Goal: Task Accomplishment & Management: Use online tool/utility

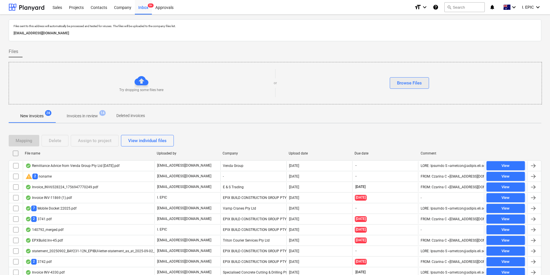
click at [409, 84] on div "Browse Files" at bounding box center [409, 83] width 25 height 8
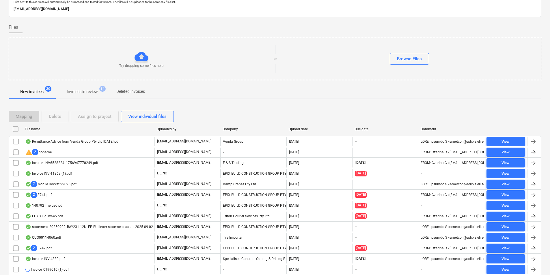
scroll to position [58, 0]
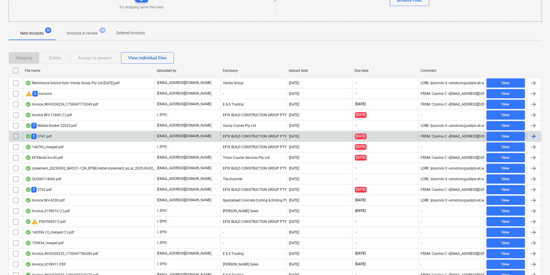
scroll to position [120, 0]
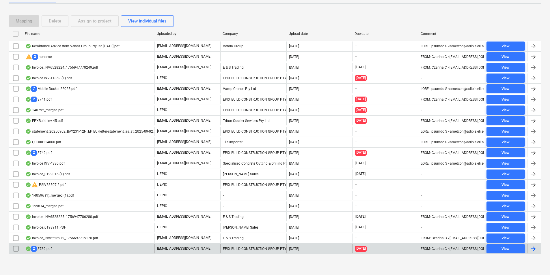
click at [72, 251] on div "2 3739.pdf" at bounding box center [89, 248] width 132 height 9
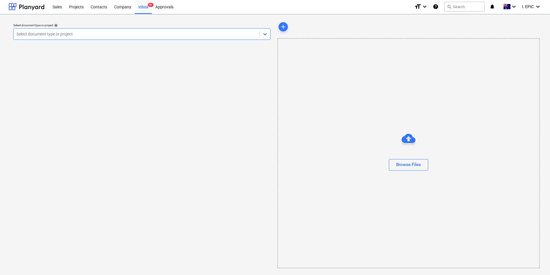
scroll to position [1, 0]
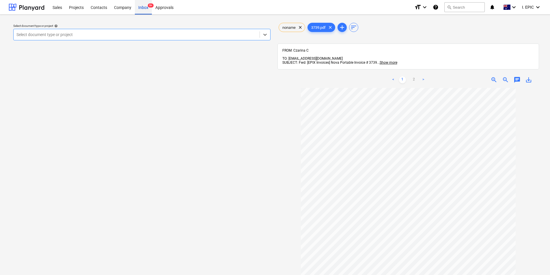
click at [140, 9] on div "Inbox 9+" at bounding box center [143, 7] width 17 height 15
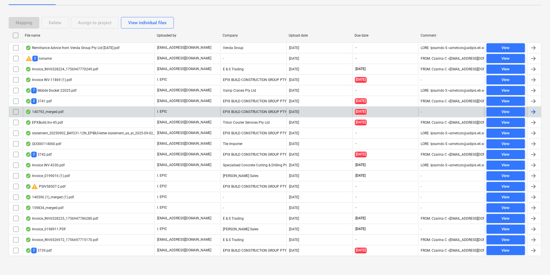
scroll to position [120, 0]
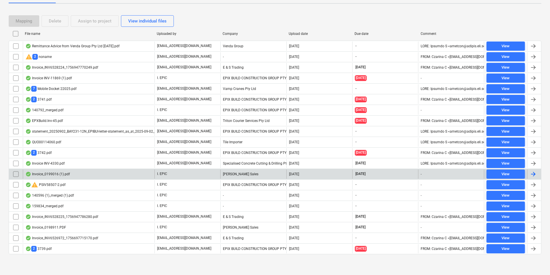
click at [142, 173] on div "Invoice_0199016 (1).pdf" at bounding box center [89, 174] width 132 height 9
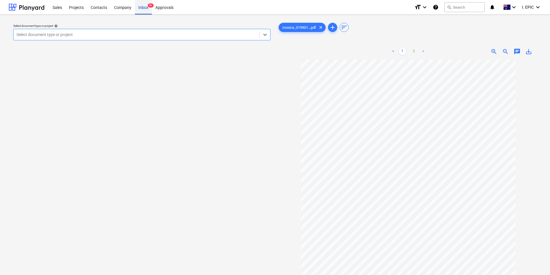
click at [146, 10] on div "Inbox 9+" at bounding box center [143, 7] width 17 height 15
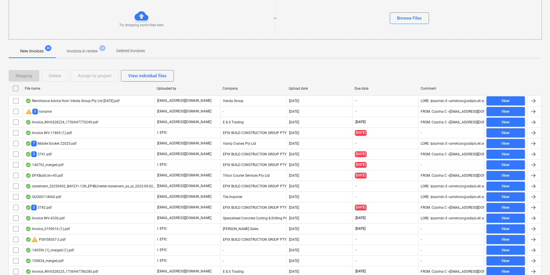
scroll to position [120, 0]
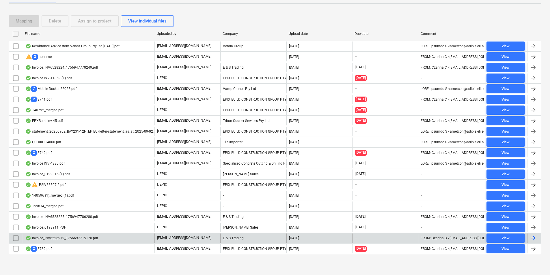
click at [132, 234] on div "Invoice_INV6526972_1756697715170.pdf" at bounding box center [89, 238] width 132 height 9
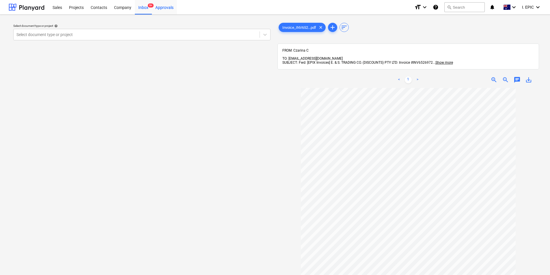
drag, startPoint x: 143, startPoint y: 9, endPoint x: 153, endPoint y: 13, distance: 10.4
click at [143, 9] on div "Inbox 9+" at bounding box center [143, 7] width 17 height 15
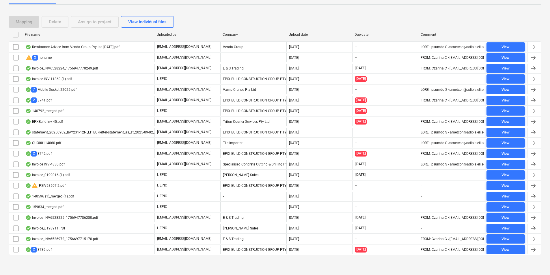
scroll to position [120, 0]
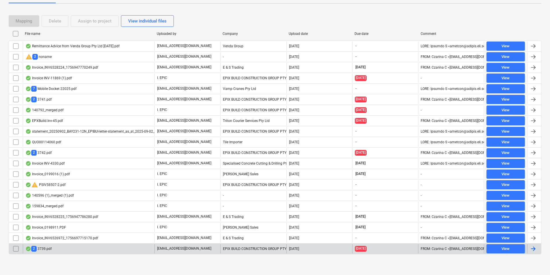
click at [105, 244] on div "2 3739.pdf" at bounding box center [89, 248] width 132 height 9
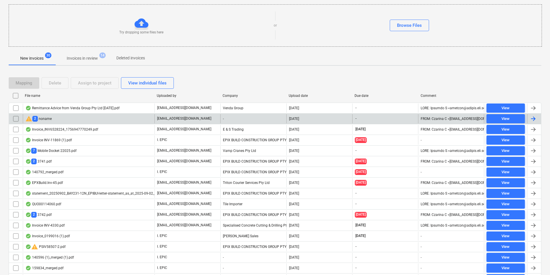
scroll to position [120, 0]
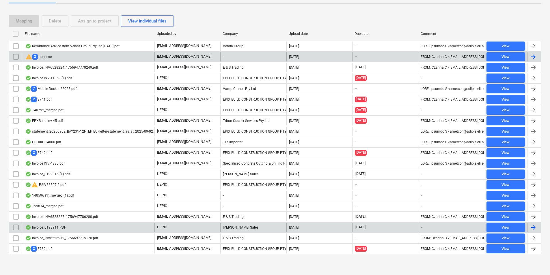
click at [87, 239] on div "Invoice_INV6526972_1756697715170.pdf" at bounding box center [61, 238] width 73 height 5
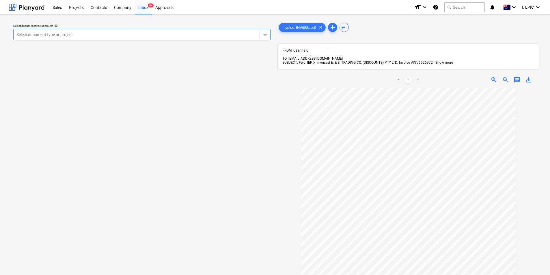
scroll to position [45, 0]
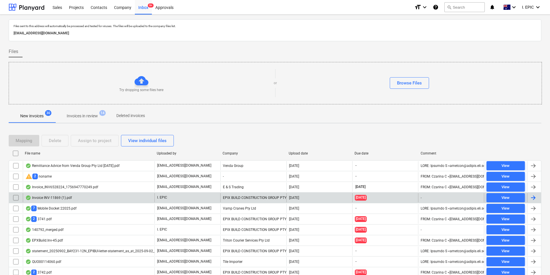
scroll to position [120, 0]
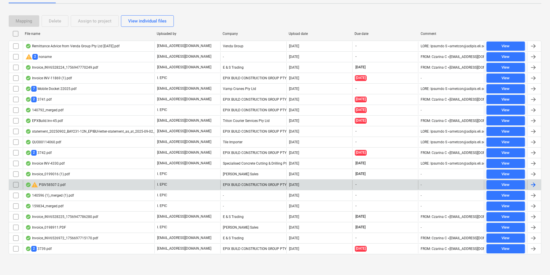
click at [82, 186] on div "warning PSIV58507-2.pdf" at bounding box center [89, 184] width 132 height 9
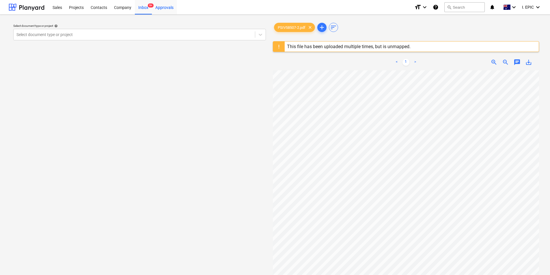
drag, startPoint x: 141, startPoint y: 10, endPoint x: 157, endPoint y: 2, distance: 17.4
click at [141, 10] on div "Inbox 9+" at bounding box center [143, 7] width 17 height 15
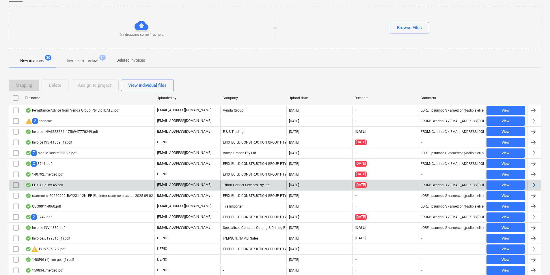
scroll to position [58, 0]
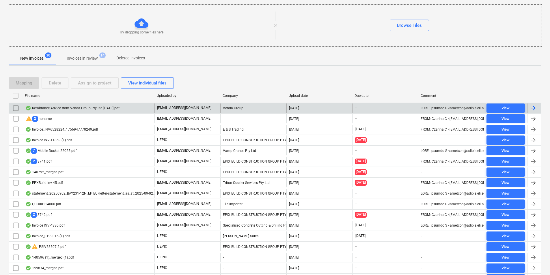
click at [115, 104] on div "Remittance Advice from Venda Group Pty Ltd [DATE].pdf" at bounding box center [89, 108] width 132 height 9
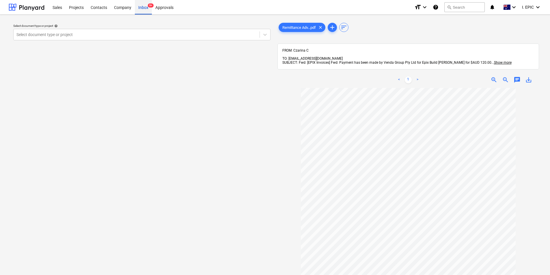
click at [139, 8] on div "Inbox 9+" at bounding box center [143, 7] width 17 height 15
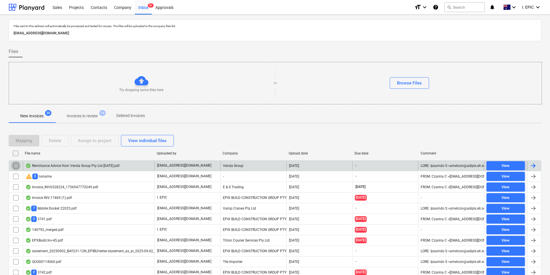
click at [16, 164] on input "checkbox" at bounding box center [15, 165] width 9 height 9
click at [55, 138] on div "Delete" at bounding box center [55, 141] width 12 height 8
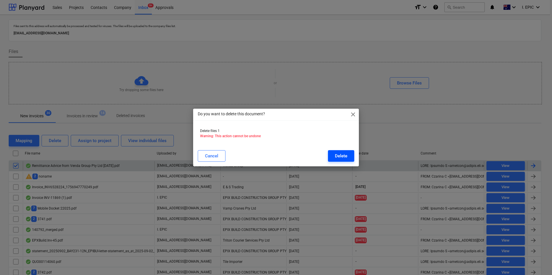
click at [335, 158] on div "Delete" at bounding box center [341, 156] width 12 height 8
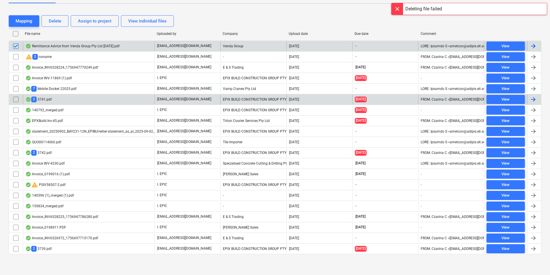
scroll to position [91, 0]
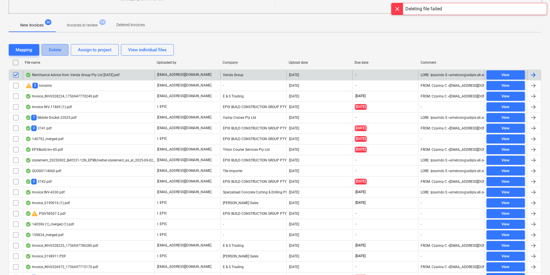
click at [57, 49] on div "Delete" at bounding box center [55, 50] width 12 height 8
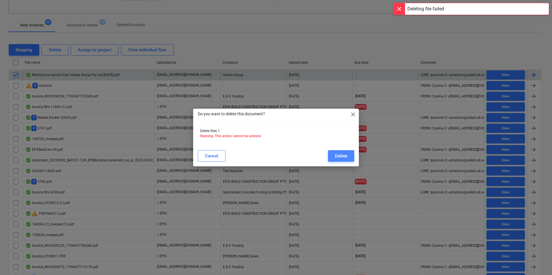
click at [340, 159] on div "Delete" at bounding box center [341, 156] width 12 height 8
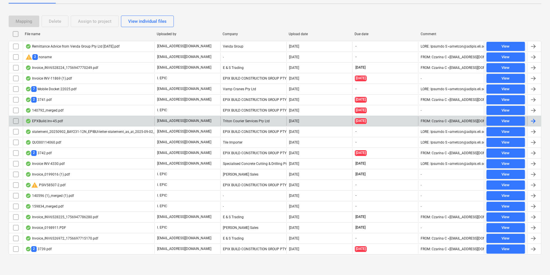
scroll to position [120, 0]
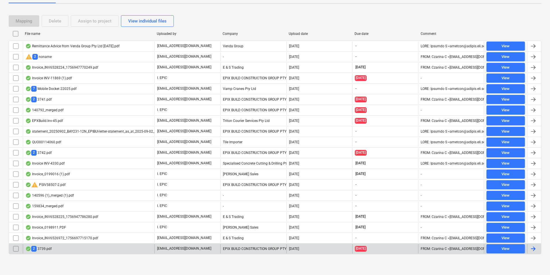
click at [65, 251] on div "2 3739.pdf" at bounding box center [89, 248] width 132 height 9
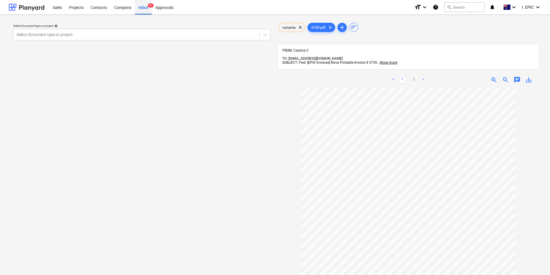
click at [142, 10] on div "Inbox 9+" at bounding box center [143, 7] width 17 height 15
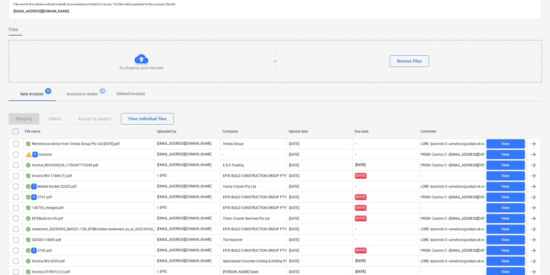
scroll to position [87, 0]
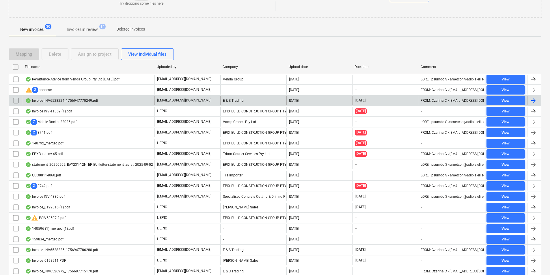
click at [74, 99] on div "Invoice_INV6528224_1756947770249.pdf" at bounding box center [61, 100] width 73 height 5
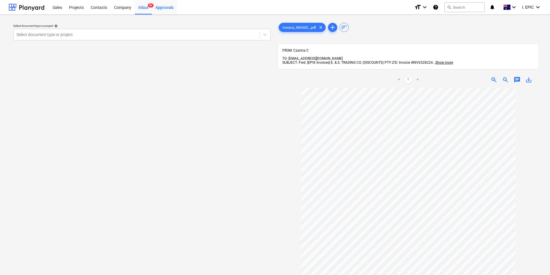
drag, startPoint x: 142, startPoint y: 8, endPoint x: 173, endPoint y: 3, distance: 31.3
click at [142, 8] on div "Inbox 9+" at bounding box center [143, 7] width 17 height 15
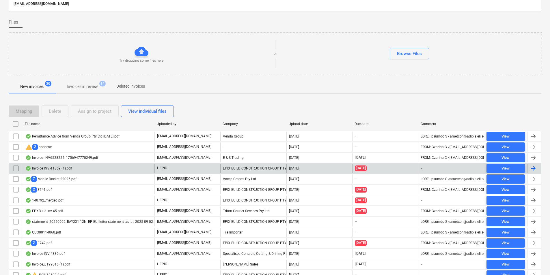
scroll to position [58, 0]
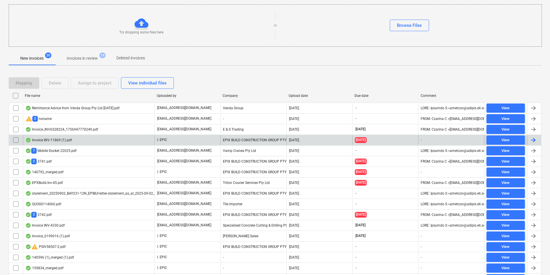
click at [79, 144] on div "Invoice INV-11869 (1).pdf" at bounding box center [89, 140] width 132 height 9
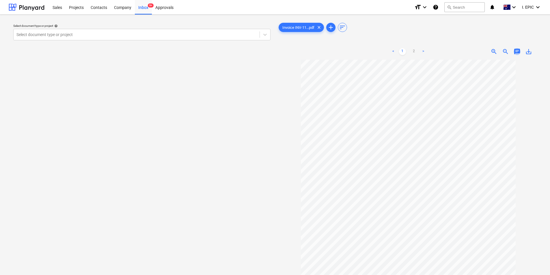
click at [516, 50] on span "chat" at bounding box center [516, 51] width 7 height 7
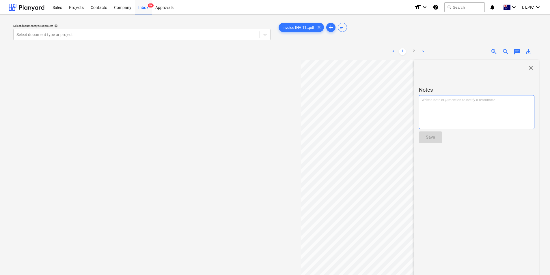
click at [458, 102] on p "Write a note or @mention to notify a teammate ﻿" at bounding box center [476, 100] width 110 height 5
click at [458, 102] on p "Updated" at bounding box center [476, 100] width 110 height 5
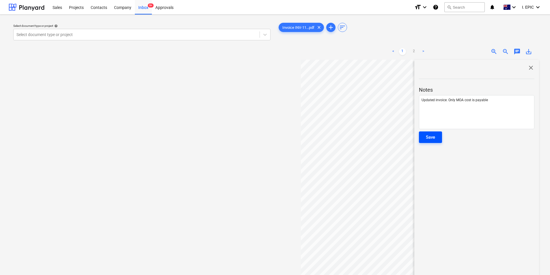
click at [423, 139] on button "Save" at bounding box center [430, 138] width 23 height 12
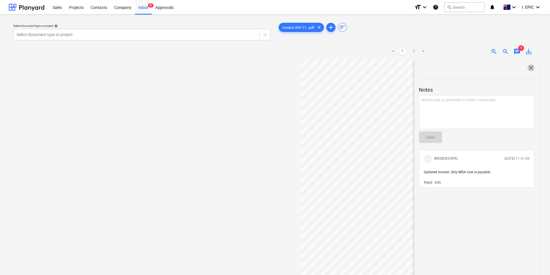
click at [530, 69] on span "close" at bounding box center [530, 67] width 7 height 7
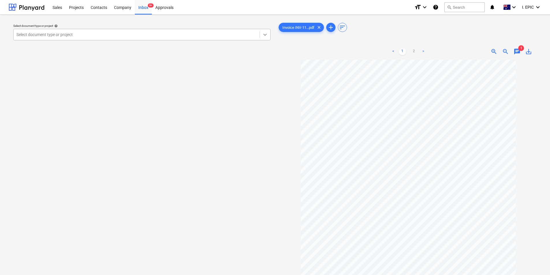
click at [264, 33] on icon at bounding box center [265, 35] width 6 height 6
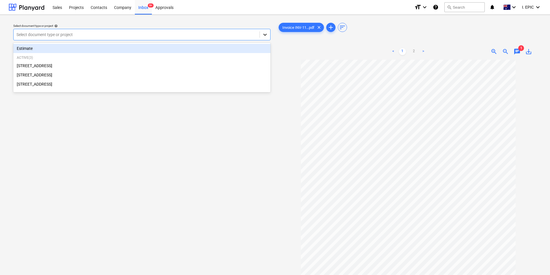
click at [265, 32] on icon at bounding box center [265, 35] width 6 height 6
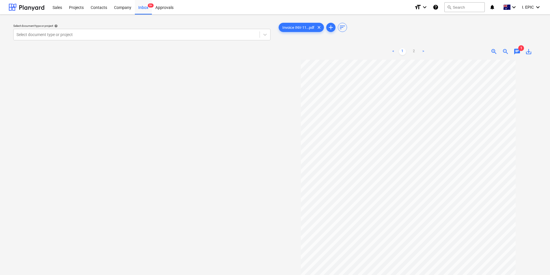
click at [94, 135] on div "Select document type or project help Select document type or project" at bounding box center [142, 170] width 266 height 302
click at [529, 53] on span "save_alt" at bounding box center [528, 51] width 7 height 7
click at [145, 7] on div "Inbox 9+" at bounding box center [143, 7] width 17 height 15
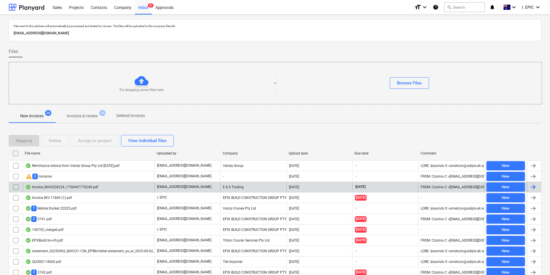
click at [107, 183] on div "Invoice_INV6528224_1756947770249.pdf" at bounding box center [89, 187] width 132 height 9
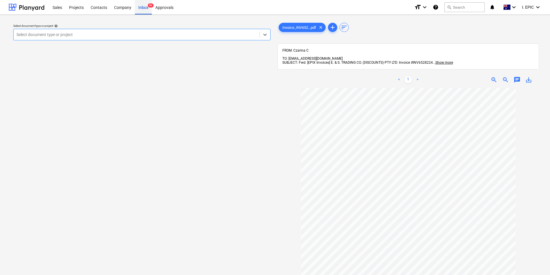
click at [145, 10] on div "Inbox 9+" at bounding box center [143, 7] width 17 height 15
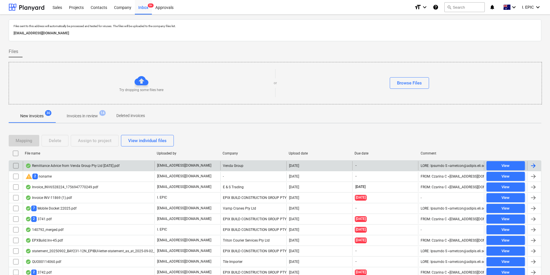
click at [92, 170] on div "Remittance Advice from Venda Group Pty Ltd [DATE].pdf" at bounding box center [89, 165] width 132 height 9
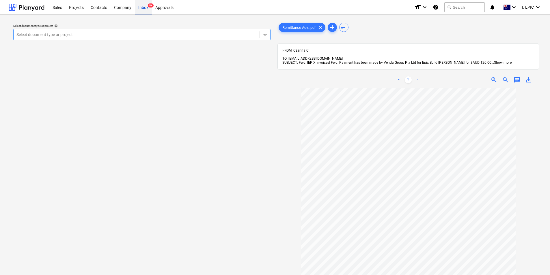
click at [141, 8] on div "Inbox 9+" at bounding box center [143, 7] width 17 height 15
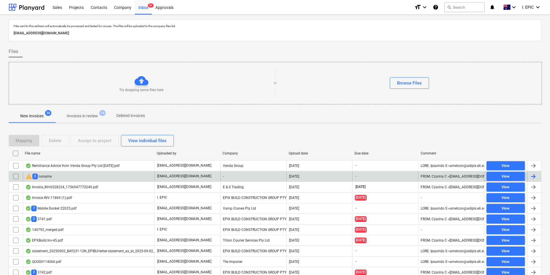
click at [98, 175] on div "warning 2 noname" at bounding box center [89, 176] width 132 height 9
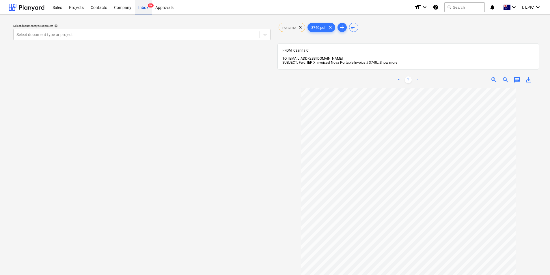
click at [144, 10] on div "Inbox 9+" at bounding box center [143, 7] width 17 height 15
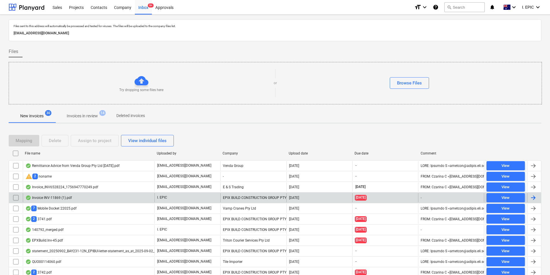
click at [81, 200] on div "Invoice INV-11869 (1).pdf" at bounding box center [89, 197] width 132 height 9
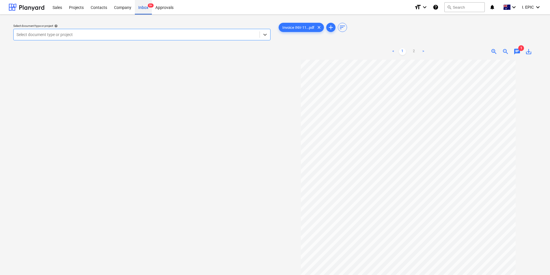
click at [141, 6] on div "Inbox 9+" at bounding box center [143, 7] width 17 height 15
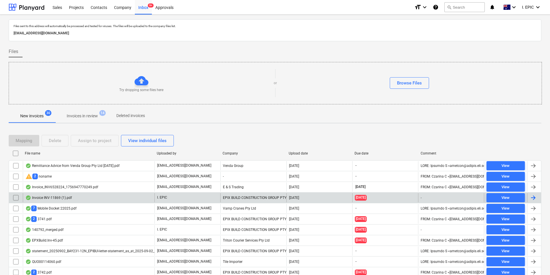
click at [71, 197] on div "Invoice INV-11869 (1).pdf" at bounding box center [48, 198] width 46 height 5
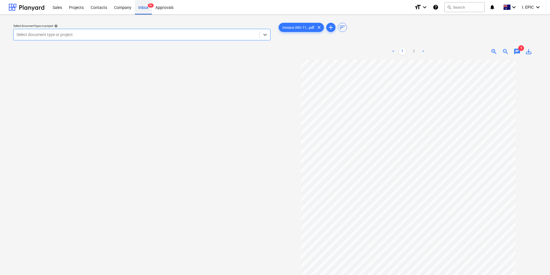
click at [143, 6] on div "Inbox 9+" at bounding box center [143, 7] width 17 height 15
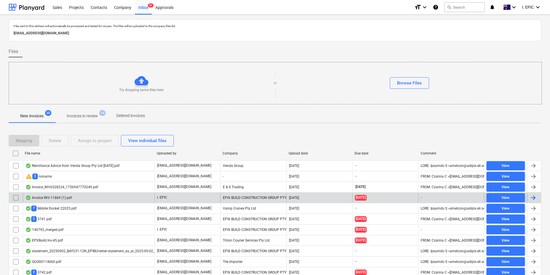
click at [16, 196] on input "checkbox" at bounding box center [15, 197] width 9 height 9
click at [57, 141] on div "Delete" at bounding box center [55, 141] width 12 height 8
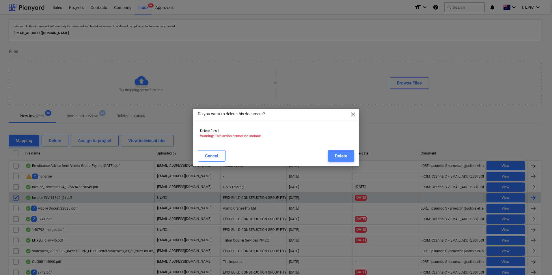
click at [334, 155] on button "Delete" at bounding box center [341, 156] width 26 height 12
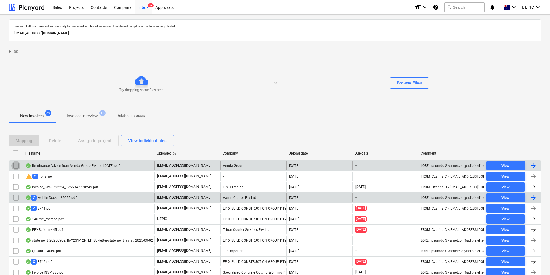
click at [16, 166] on input "checkbox" at bounding box center [15, 165] width 9 height 9
click at [54, 141] on div "Delete" at bounding box center [55, 141] width 12 height 8
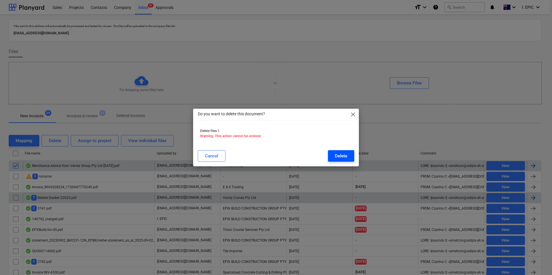
click at [338, 154] on div "Delete" at bounding box center [341, 156] width 12 height 8
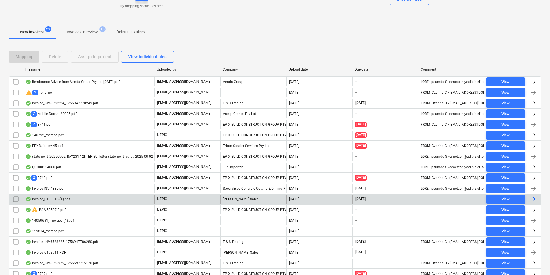
scroll to position [109, 0]
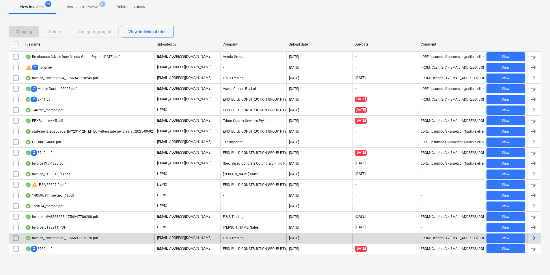
click at [136, 242] on div "Invoice_INV6526972_1756697715170.pdf" at bounding box center [89, 238] width 132 height 9
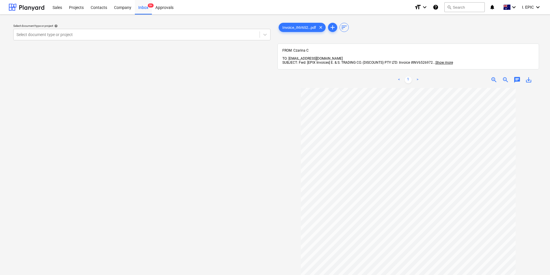
click at [516, 77] on span "chat" at bounding box center [516, 79] width 7 height 7
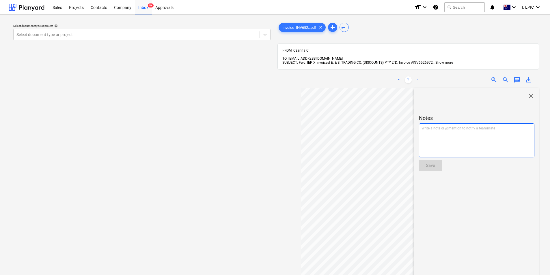
click at [464, 129] on div "Write a note or @mention to notify a teammate ﻿" at bounding box center [476, 140] width 115 height 34
click at [434, 162] on div "Save" at bounding box center [430, 166] width 9 height 8
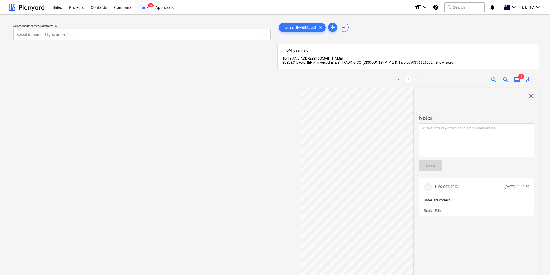
click at [530, 93] on span "close" at bounding box center [530, 96] width 7 height 7
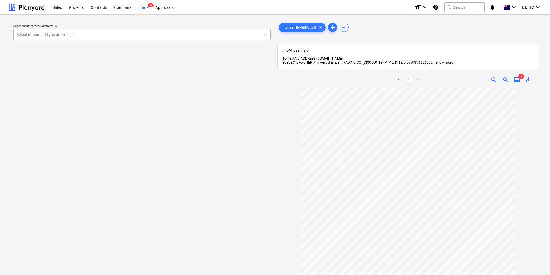
click at [261, 38] on div at bounding box center [265, 34] width 10 height 10
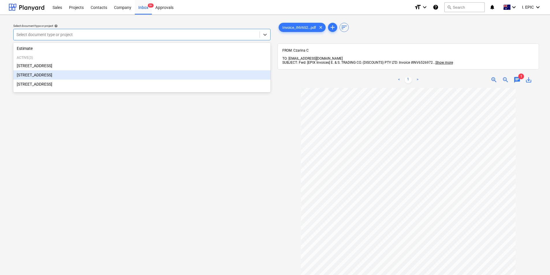
click at [154, 74] on div "248 Bay Rd, Sandringham" at bounding box center [141, 74] width 257 height 9
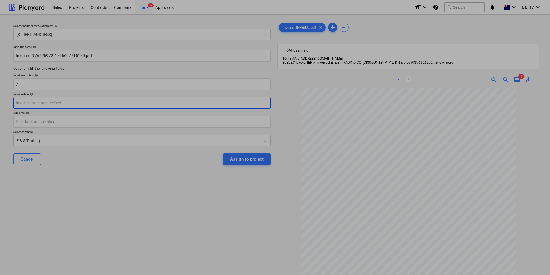
click at [136, 102] on body "Sales Projects Contacts Company Inbox 9+ Approvals format_size keyboard_arrow_d…" at bounding box center [275, 137] width 550 height 275
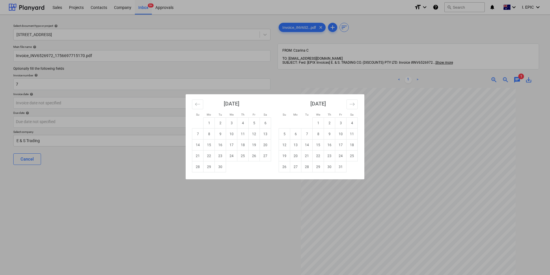
click at [185, 228] on div "Su Mo Tu We Th Fr Sa Su Mo Tu We Th Fr Sa August 2025 1 2 3 4 5 6 7 8 9 10 11 1…" at bounding box center [275, 137] width 550 height 275
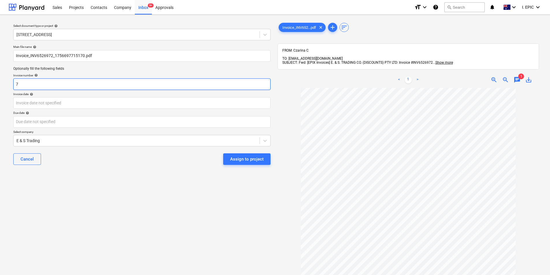
drag, startPoint x: 174, startPoint y: 91, endPoint x: 110, endPoint y: 89, distance: 64.1
click at [110, 89] on div "Main file name help Invoice_INV6526972_1756697715170.pdf Optionally fill the fo…" at bounding box center [142, 107] width 262 height 129
click at [110, 89] on input "7" at bounding box center [141, 84] width 257 height 12
click at [171, 87] on input "7" at bounding box center [141, 84] width 257 height 12
type input "7"
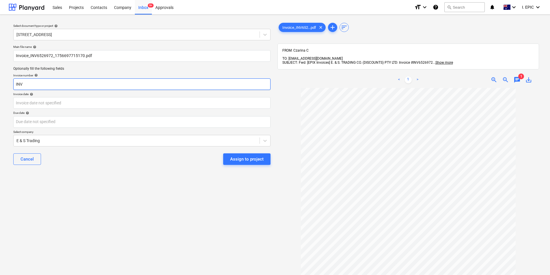
paste input "6526972"
type input "INV6526972"
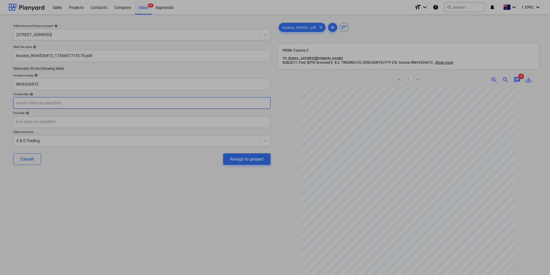
click at [97, 103] on body "Sales Projects Contacts Company Inbox 9+ Approvals format_size keyboard_arrow_d…" at bounding box center [275, 137] width 550 height 275
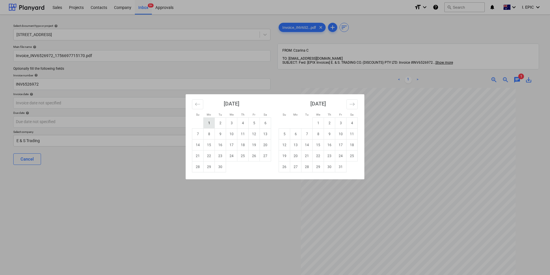
click at [209, 122] on td "1" at bounding box center [208, 123] width 11 height 11
type input "01 Sep 2025"
click at [160, 121] on body "Sales Projects Contacts Company Inbox 9+ Approvals format_size keyboard_arrow_d…" at bounding box center [275, 137] width 550 height 275
click at [218, 169] on td "30" at bounding box center [220, 167] width 11 height 11
type input "30 Sep 2025"
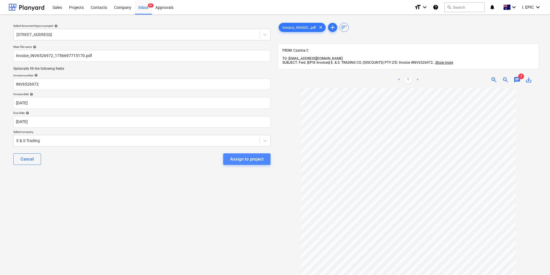
click at [257, 160] on div "Assign to project" at bounding box center [246, 160] width 33 height 8
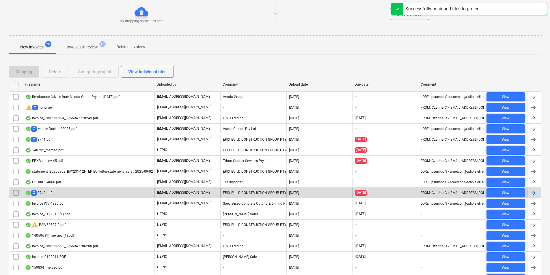
scroll to position [98, 0]
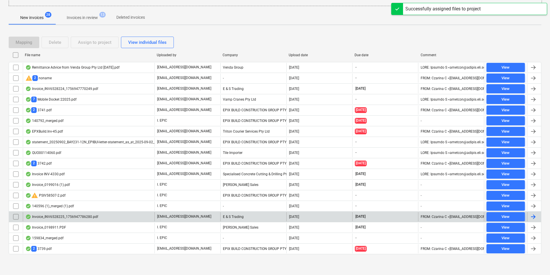
click at [130, 217] on div "Invoice_INV6528225_1756947786280.pdf" at bounding box center [89, 216] width 132 height 9
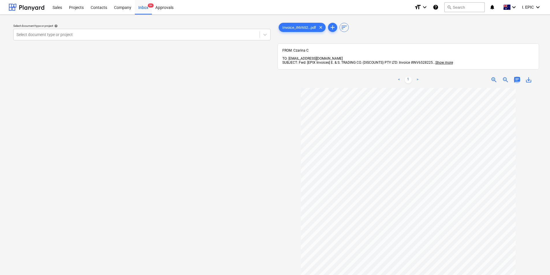
click at [517, 76] on span "chat" at bounding box center [516, 79] width 7 height 7
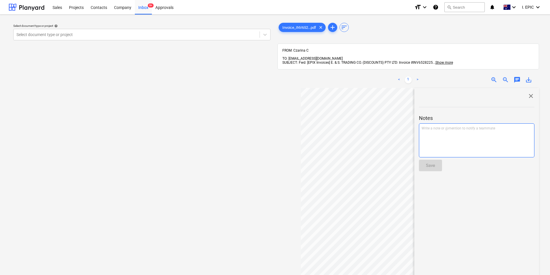
click at [454, 128] on div "Write a note or @mention to notify a teammate ﻿" at bounding box center [476, 140] width 115 height 34
click at [426, 162] on div "Save" at bounding box center [430, 166] width 9 height 8
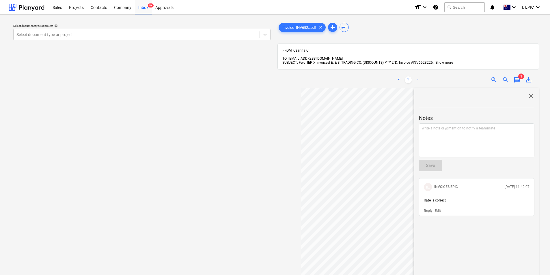
click at [528, 93] on span "close" at bounding box center [530, 96] width 7 height 7
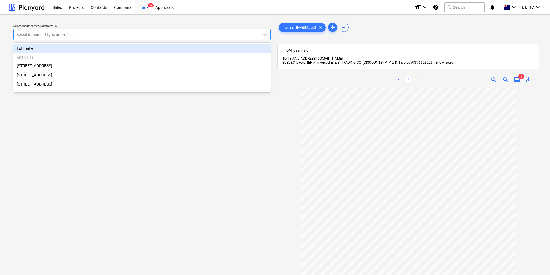
click at [266, 38] on div at bounding box center [265, 34] width 10 height 10
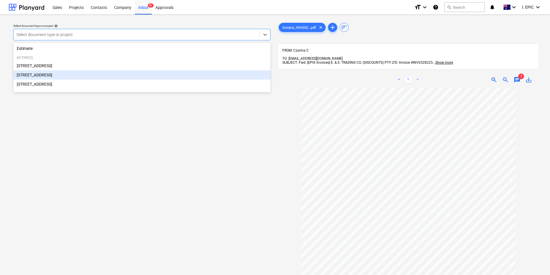
click at [99, 76] on div "248 Bay Rd, Sandringham" at bounding box center [141, 74] width 257 height 9
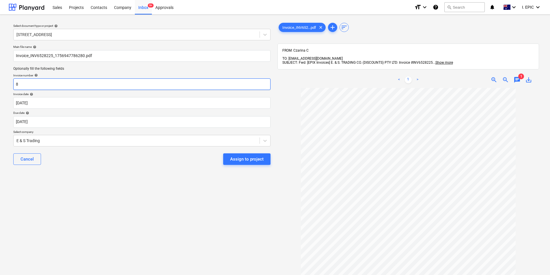
drag, startPoint x: 121, startPoint y: 86, endPoint x: 7, endPoint y: 85, distance: 114.3
click at [7, 85] on div "Select document type or project help 248 Bay Rd, Sandringham Main file name hel…" at bounding box center [275, 184] width 550 height 339
paste input "6528225"
type input "INV6528225"
click at [7, 86] on div "Select document type or project help 248 Bay Rd, Sandringham Main file name hel…" at bounding box center [275, 184] width 550 height 339
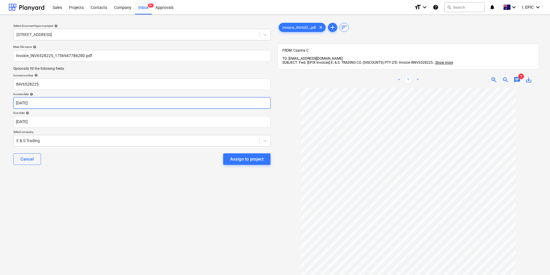
click at [61, 103] on body "Sales Projects Contacts Company Inbox 9+ Approvals format_size keyboard_arrow_d…" at bounding box center [275, 137] width 550 height 275
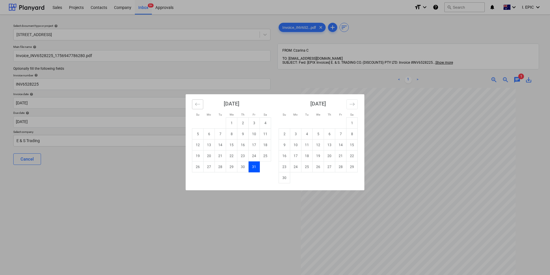
click at [194, 106] on button "Move backward to switch to the previous month." at bounding box center [197, 105] width 11 height 10
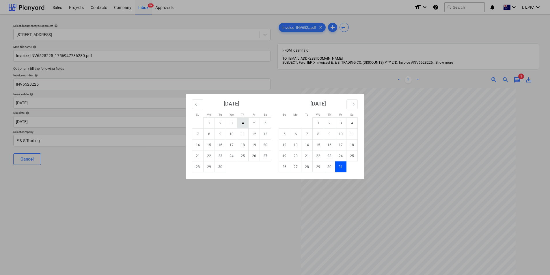
click at [239, 126] on td "4" at bounding box center [242, 123] width 11 height 11
type input "04 Sep 2025"
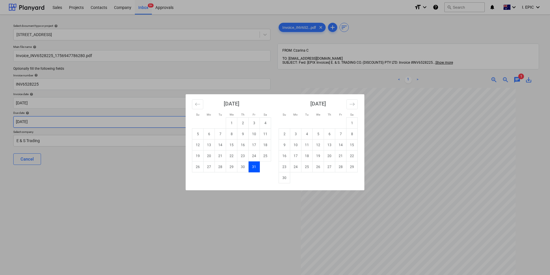
click at [165, 121] on body "Sales Projects Contacts Company Inbox 9+ Approvals format_size keyboard_arrow_d…" at bounding box center [275, 137] width 550 height 275
click at [252, 165] on td "31" at bounding box center [253, 167] width 11 height 11
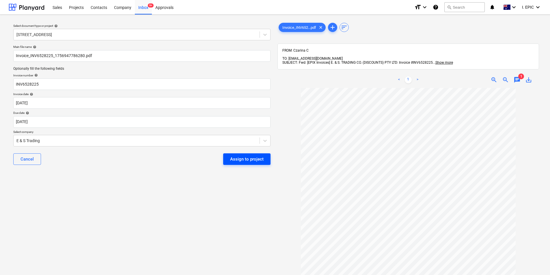
click at [262, 158] on div "Assign to project" at bounding box center [246, 160] width 33 height 8
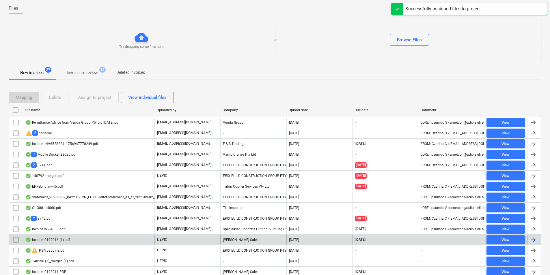
scroll to position [88, 0]
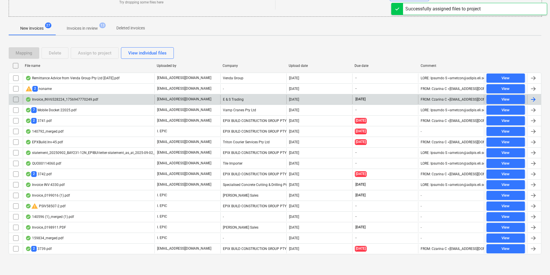
click at [140, 98] on div "Invoice_INV6528224_1756947770249.pdf" at bounding box center [89, 99] width 132 height 9
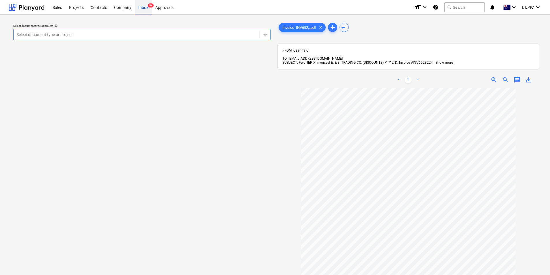
click at [143, 11] on div "Inbox 9+" at bounding box center [143, 7] width 17 height 15
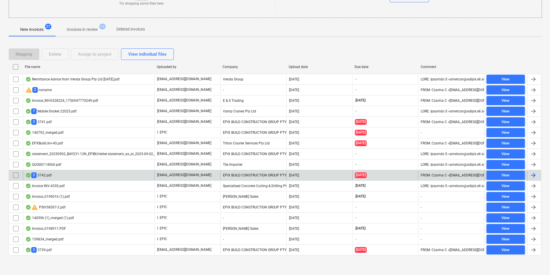
scroll to position [88, 0]
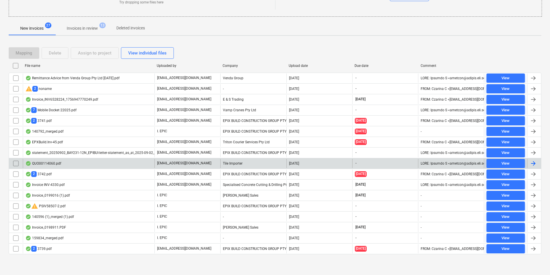
click at [118, 160] on div "QUO00114060.pdf" at bounding box center [89, 163] width 132 height 9
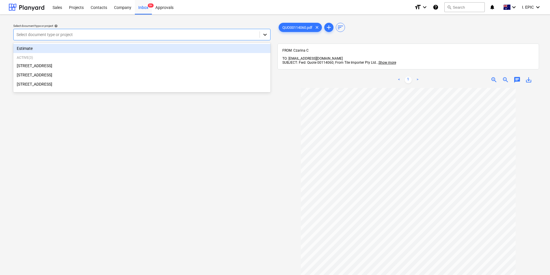
click at [262, 36] on icon at bounding box center [265, 35] width 6 height 6
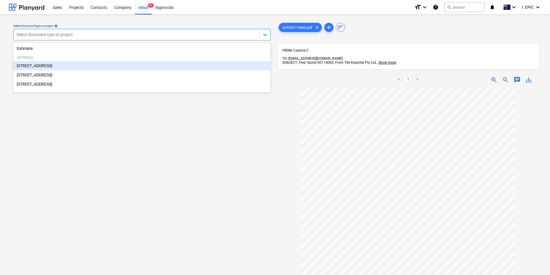
click at [163, 66] on div "76 Beach Rd, Sandringham" at bounding box center [141, 65] width 257 height 9
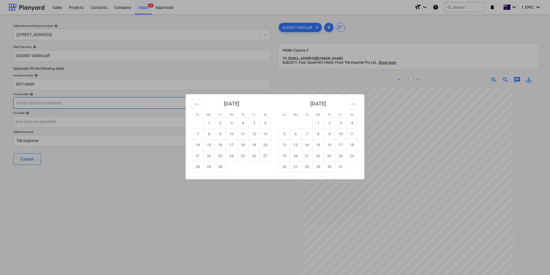
click at [119, 104] on body "Sales Projects Contacts Company Inbox 9+ Approvals format_size keyboard_arrow_d…" at bounding box center [275, 137] width 550 height 275
click at [114, 194] on div "Su Mo Tu We Th Fr Sa Su Mo Tu We Th Fr Sa August 2025 1 2 3 4 5 6 7 8 9 10 11 1…" at bounding box center [275, 137] width 550 height 275
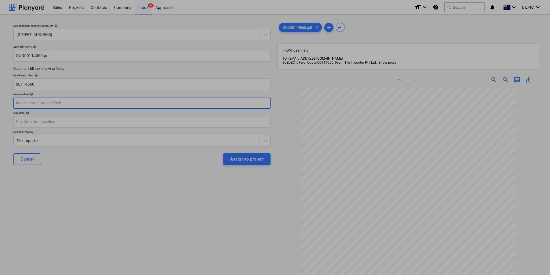
click at [129, 104] on body "Sales Projects Contacts Company Inbox 9+ Approvals format_size keyboard_arrow_d…" at bounding box center [275, 137] width 550 height 275
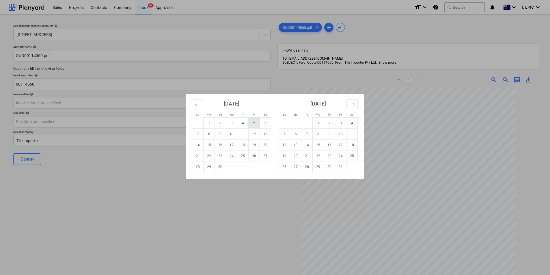
click at [256, 122] on td "5" at bounding box center [253, 123] width 11 height 11
type input "05 Sep 2025"
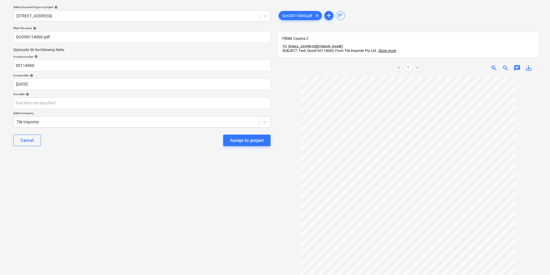
scroll to position [17, 0]
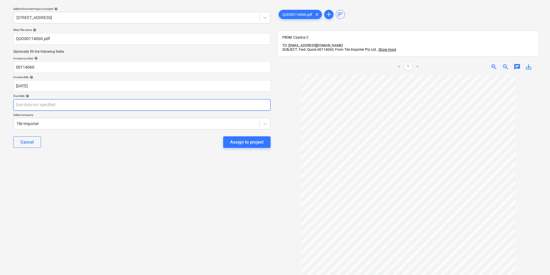
click at [142, 105] on body "Sales Projects Contacts Company Inbox 9+ Approvals format_size keyboard_arrow_d…" at bounding box center [275, 120] width 550 height 275
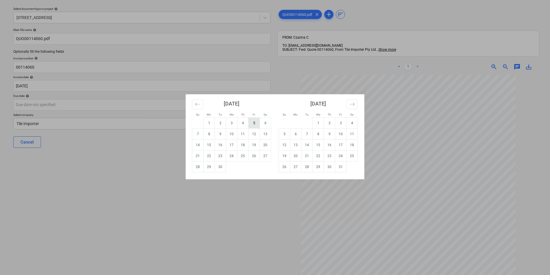
click at [252, 122] on td "5" at bounding box center [253, 123] width 11 height 11
type input "05 Sep 2025"
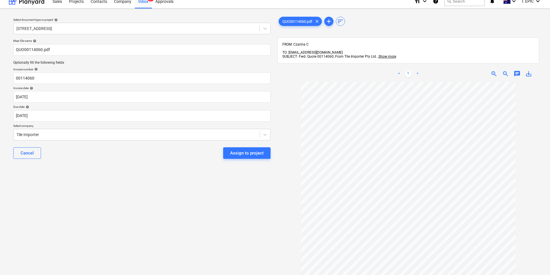
scroll to position [0, 0]
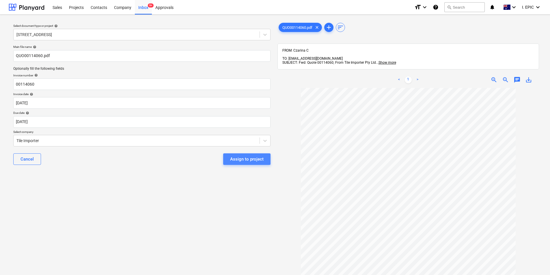
click at [257, 159] on div "Assign to project" at bounding box center [246, 160] width 33 height 8
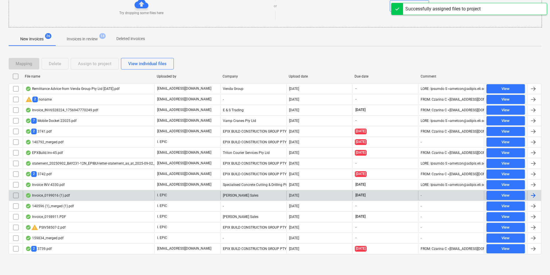
scroll to position [77, 0]
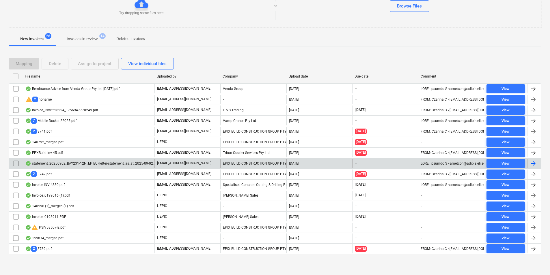
click at [89, 160] on div "statement_20250902_BAY231-12N_EPIBUI-letter-statement_as_at_2025-09-02_17567915…" at bounding box center [89, 163] width 132 height 9
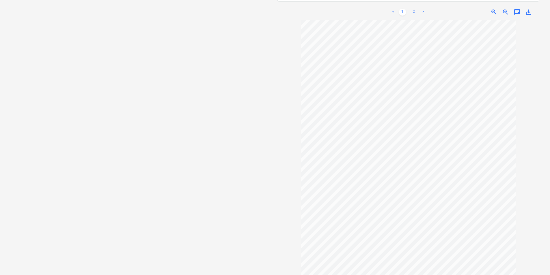
click at [414, 9] on link "2" at bounding box center [413, 12] width 7 height 7
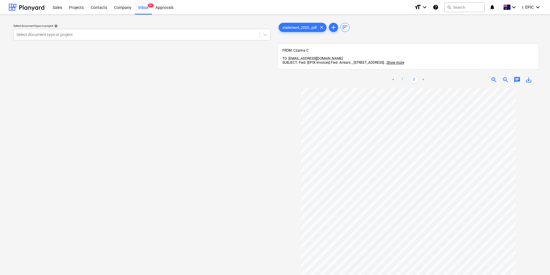
click at [400, 78] on link "1" at bounding box center [402, 79] width 7 height 7
click at [413, 78] on link "2" at bounding box center [413, 79] width 7 height 7
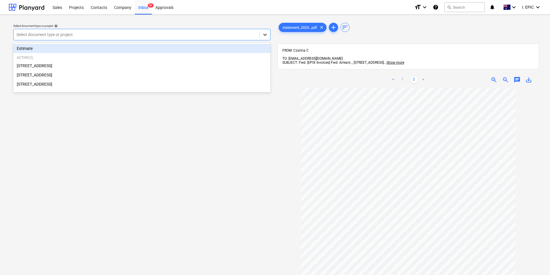
click at [265, 34] on icon at bounding box center [265, 35] width 6 height 6
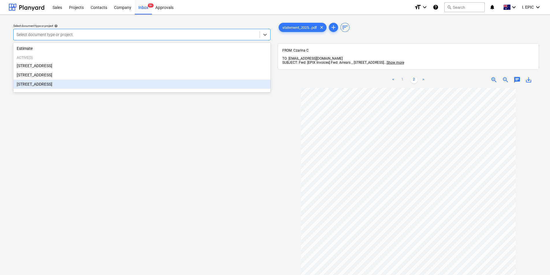
click at [403, 76] on link "1" at bounding box center [402, 79] width 7 height 7
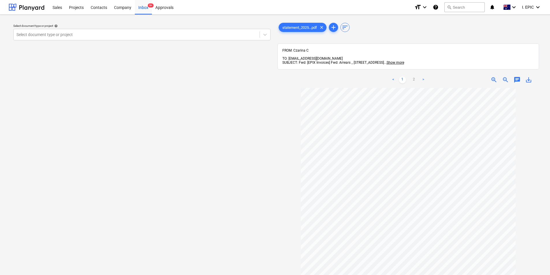
scroll to position [46, 0]
click at [416, 76] on link "2" at bounding box center [413, 79] width 7 height 7
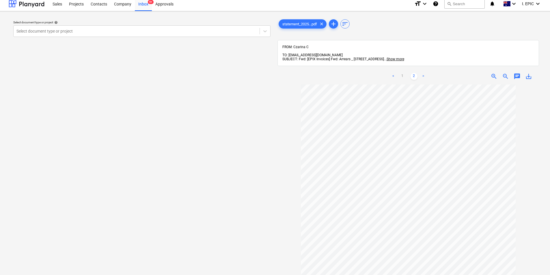
scroll to position [0, 0]
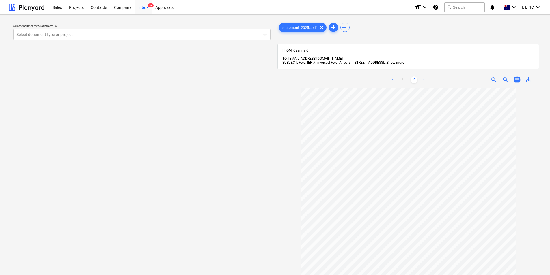
click at [518, 76] on span "chat" at bounding box center [516, 79] width 7 height 7
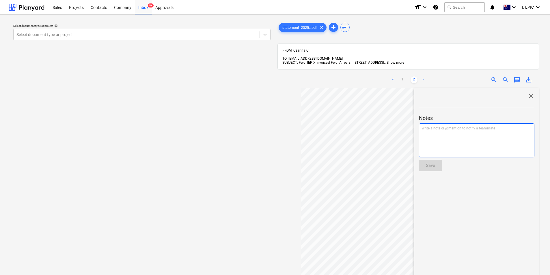
click at [451, 137] on div "Write a note or @mention to notify a teammate ﻿" at bounding box center [476, 140] width 115 height 34
click at [527, 94] on span "close" at bounding box center [530, 96] width 7 height 7
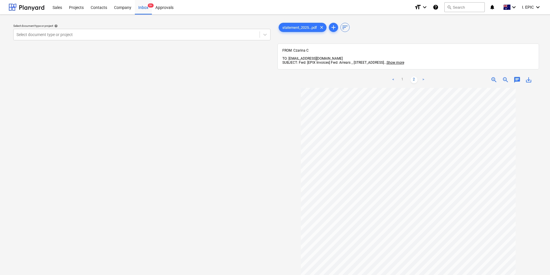
click at [516, 78] on span "chat" at bounding box center [516, 79] width 7 height 7
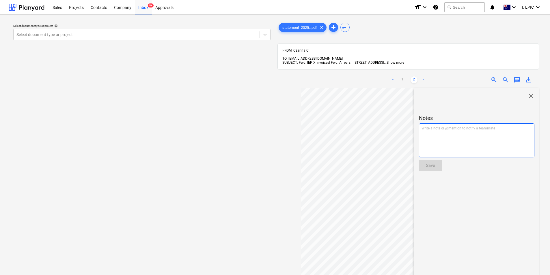
click at [480, 132] on div "Write a note or @mention to notify a teammate ﻿" at bounding box center [476, 140] width 115 height 34
click at [437, 164] on button "Save" at bounding box center [430, 166] width 23 height 12
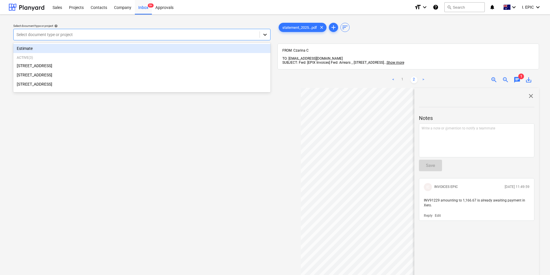
click at [265, 35] on icon at bounding box center [264, 35] width 3 height 2
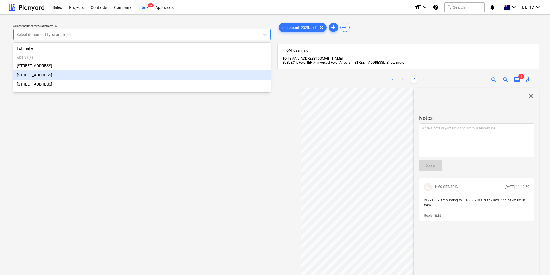
click at [529, 93] on span "close" at bounding box center [530, 96] width 7 height 7
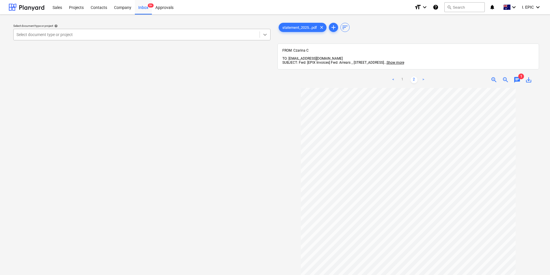
click at [266, 37] on icon at bounding box center [265, 35] width 6 height 6
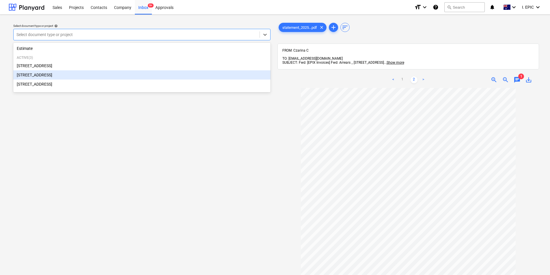
click at [122, 75] on div "248 Bay Rd, Sandringham" at bounding box center [141, 74] width 257 height 9
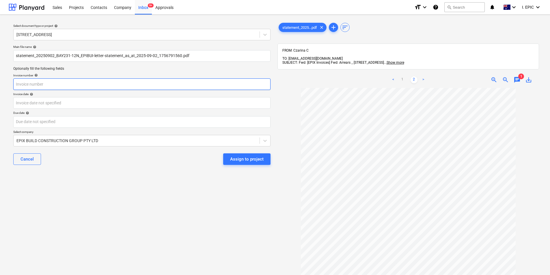
click at [105, 85] on input "text" at bounding box center [141, 84] width 257 height 12
click at [402, 76] on link "1" at bounding box center [402, 79] width 7 height 7
click at [413, 76] on link "2" at bounding box center [413, 79] width 7 height 7
click at [392, 76] on link "<" at bounding box center [393, 79] width 7 height 7
click at [415, 76] on link "2" at bounding box center [413, 79] width 7 height 7
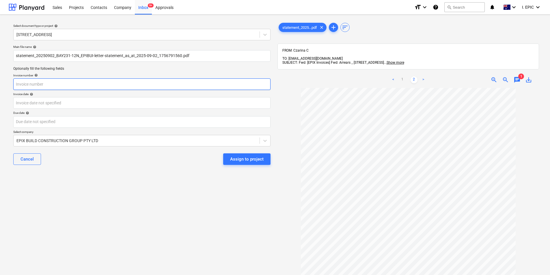
click at [57, 80] on input "text" at bounding box center [141, 84] width 257 height 12
click at [135, 80] on input "text" at bounding box center [141, 84] width 257 height 12
drag, startPoint x: 518, startPoint y: 74, endPoint x: 520, endPoint y: 79, distance: 5.4
click at [518, 76] on span "chat" at bounding box center [516, 79] width 7 height 7
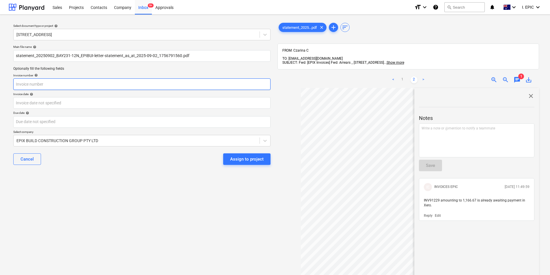
click at [52, 85] on input "text" at bounding box center [141, 84] width 257 height 12
type input "89279"
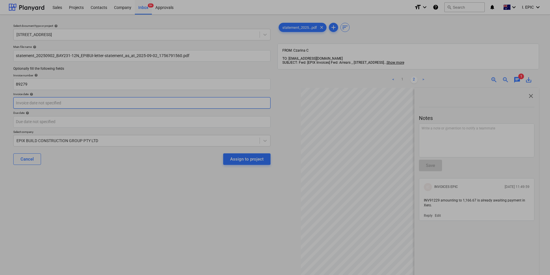
click at [55, 99] on body "Sales Projects Contacts Company Inbox 9+ Approvals format_size keyboard_arrow_d…" at bounding box center [275, 137] width 550 height 275
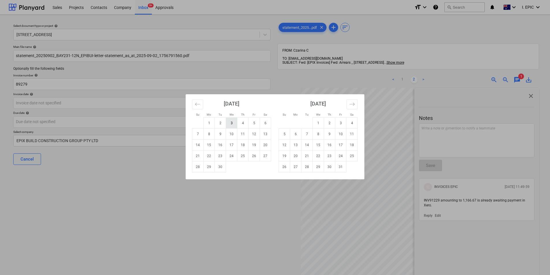
click at [231, 125] on td "3" at bounding box center [231, 123] width 11 height 11
type input "03 Sep 2025"
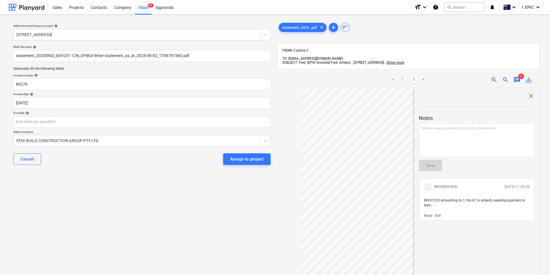
click at [527, 93] on span "close" at bounding box center [530, 96] width 7 height 7
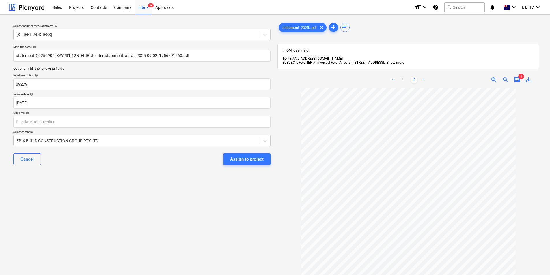
click at [514, 77] on span "chat" at bounding box center [516, 79] width 7 height 7
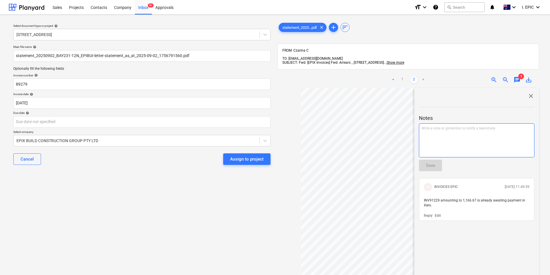
click at [437, 132] on div "Write a note or @mention to notify a teammate ﻿" at bounding box center [476, 140] width 115 height 34
click at [433, 162] on div "Save" at bounding box center [430, 166] width 9 height 8
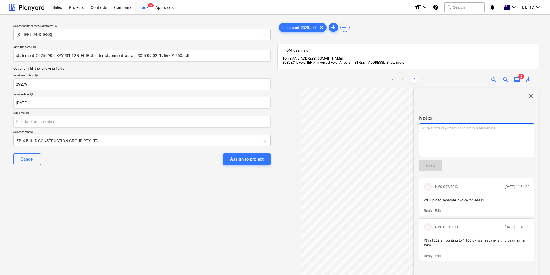
click at [475, 134] on div "Write a note or @mention to notify a teammate ﻿" at bounding box center [476, 140] width 115 height 34
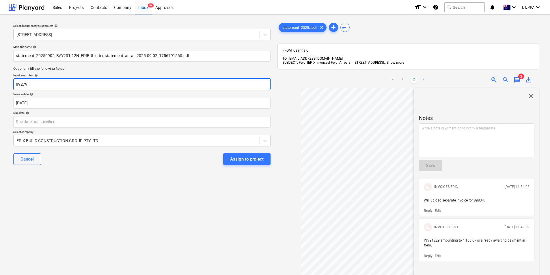
click at [76, 81] on input "89279" at bounding box center [141, 84] width 257 height 12
click at [131, 186] on div "Select document type or project help 248 Bay Rd, Sandringham Main file name hel…" at bounding box center [142, 184] width 266 height 330
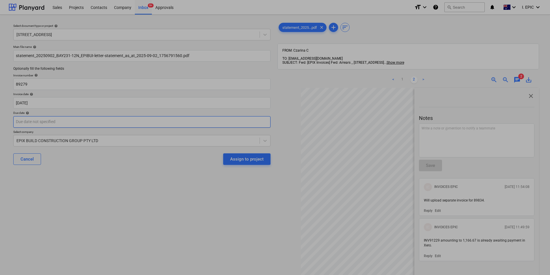
click at [140, 126] on body "Sales Projects Contacts Company Inbox 9+ Approvals format_size keyboard_arrow_d…" at bounding box center [275, 137] width 550 height 275
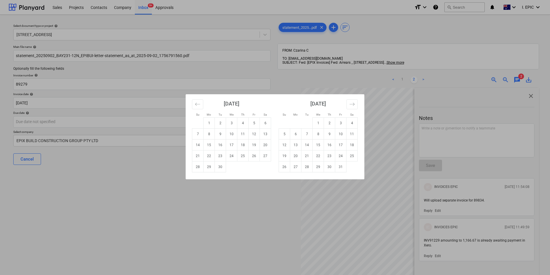
click at [529, 92] on div "Su Mo Tu We Th Fr Sa Su Mo Tu We Th Fr Sa August 2025 1 2 3 4 5 6 7 8 9 10 11 1…" at bounding box center [275, 137] width 550 height 275
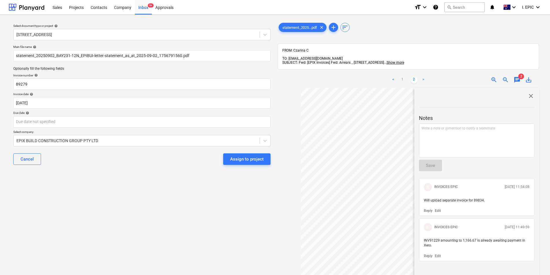
click at [531, 93] on span "close" at bounding box center [530, 96] width 7 height 7
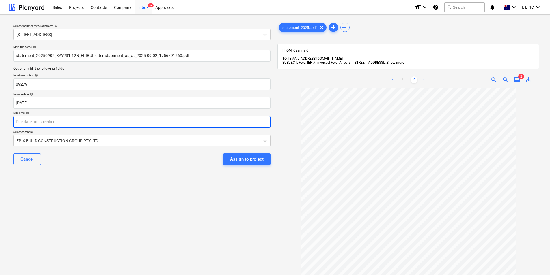
click at [53, 123] on body "Sales Projects Contacts Company Inbox 9+ Approvals format_size keyboard_arrow_d…" at bounding box center [275, 137] width 550 height 275
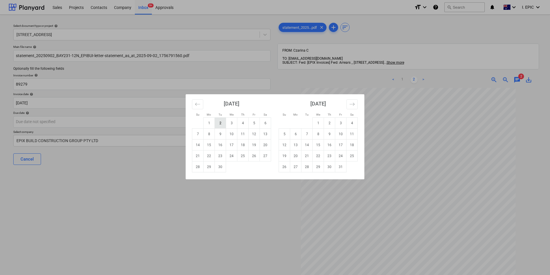
click at [220, 124] on td "2" at bounding box center [220, 123] width 11 height 11
type input "02 Sep 2025"
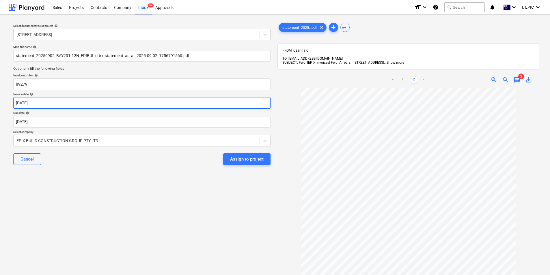
click at [99, 103] on body "Sales Projects Contacts Company Inbox 9+ Approvals format_size keyboard_arrow_d…" at bounding box center [275, 137] width 550 height 275
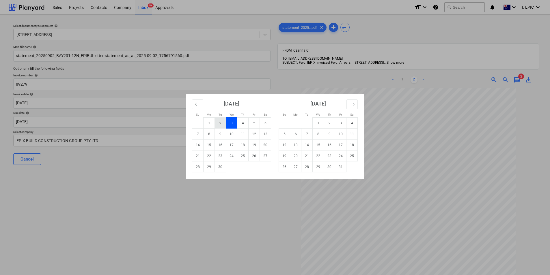
click at [216, 122] on td "2" at bounding box center [220, 123] width 11 height 11
type input "02 Sep 2025"
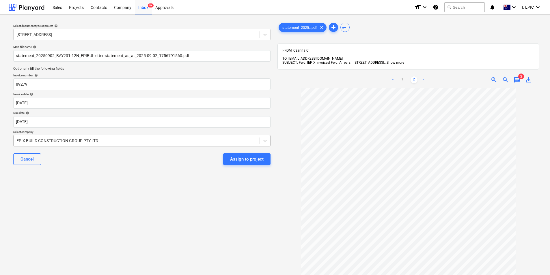
click at [139, 142] on div at bounding box center [136, 141] width 240 height 6
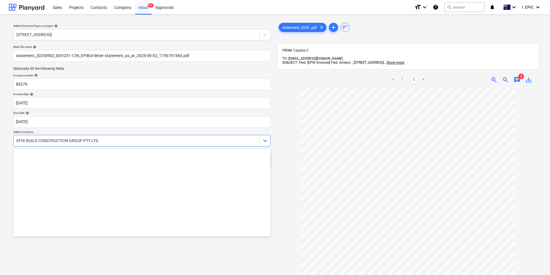
scroll to position [3494, 0]
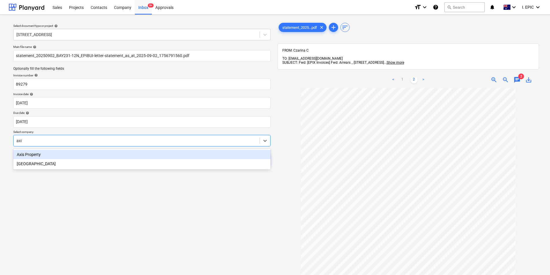
type input "axis"
click at [175, 156] on div "Axis Property" at bounding box center [141, 154] width 257 height 9
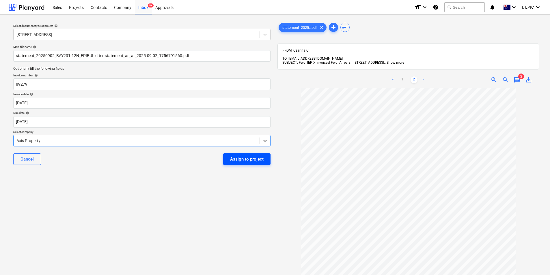
click at [238, 163] on div "Assign to project" at bounding box center [246, 160] width 33 height 8
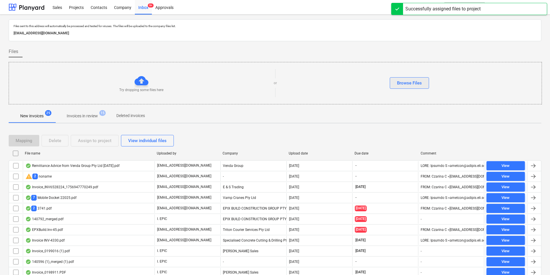
click at [401, 88] on div "Try dropping some files here or Browse Files" at bounding box center [275, 83] width 532 height 33
click at [401, 83] on div "Browse Files" at bounding box center [409, 83] width 25 height 8
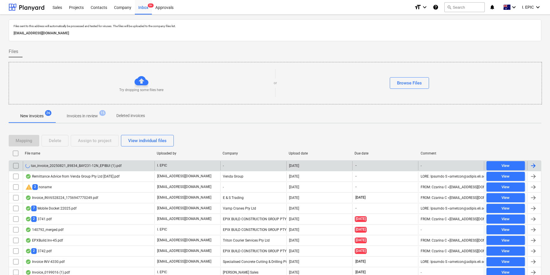
click at [135, 166] on div "tax_invoice_20250821_89834_BAY231-12N_EPIBUI (1).pdf" at bounding box center [89, 165] width 132 height 9
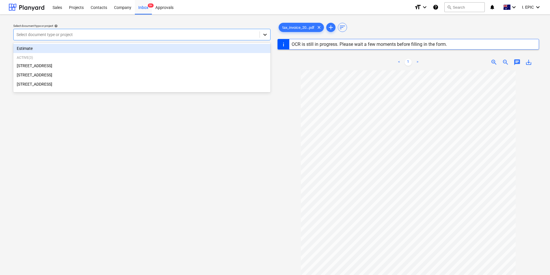
click at [264, 35] on icon at bounding box center [264, 35] width 3 height 2
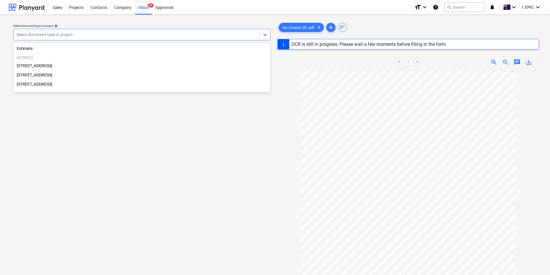
click at [47, 77] on div "248 Bay Rd, Sandringham" at bounding box center [141, 74] width 257 height 9
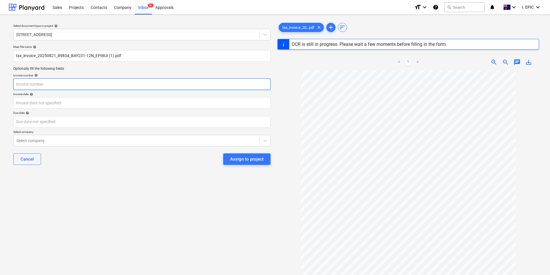
click at [169, 80] on input "text" at bounding box center [141, 84] width 257 height 12
type input "89834"
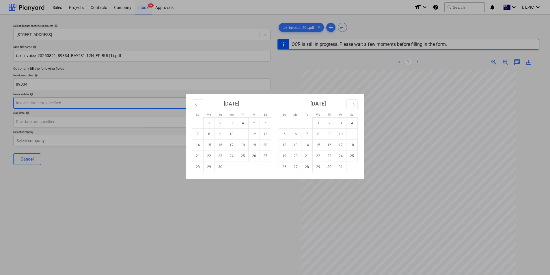
click at [133, 100] on body "Sales Projects Contacts Company Inbox 9+ Approvals format_size keyboard_arrow_d…" at bounding box center [275, 137] width 550 height 275
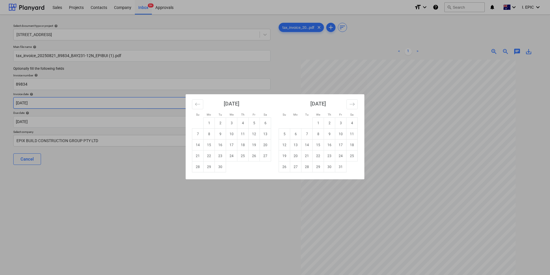
type input "06 Aug 2025"
type input "21 Aug 2025"
click at [192, 105] on div "September 2025 1 2 3 4 5 6 7 8 9 10 11 12 13 14 15 16 17 18 19 20 21 22 23 24 2…" at bounding box center [231, 133] width 87 height 78
click at [198, 104] on icon "Move backward to switch to the previous month." at bounding box center [197, 104] width 5 height 3
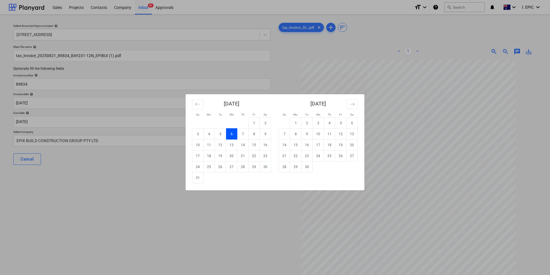
click at [233, 132] on td "6" at bounding box center [231, 134] width 11 height 11
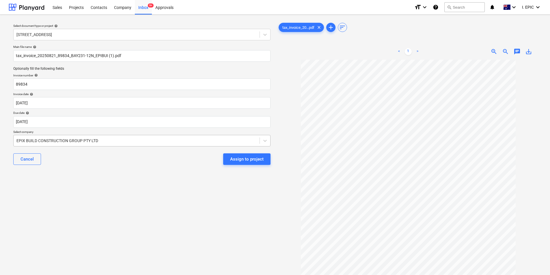
click at [171, 140] on div at bounding box center [136, 141] width 240 height 6
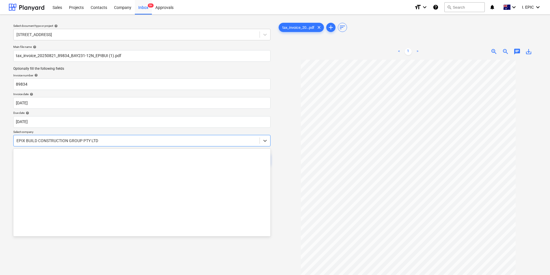
scroll to position [3494, 0]
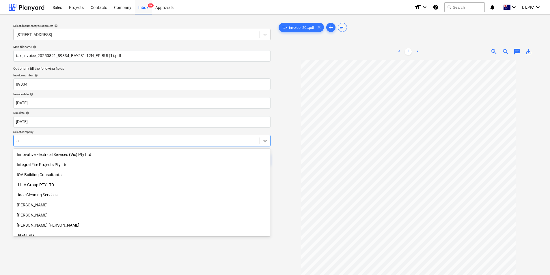
type input "ax"
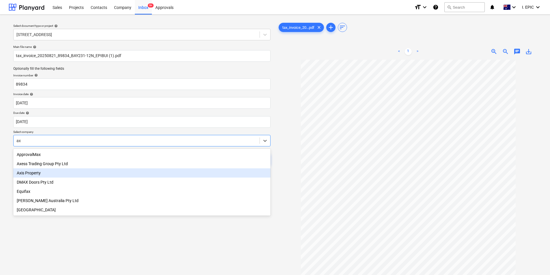
click at [64, 174] on div "Axis Property" at bounding box center [141, 173] width 257 height 9
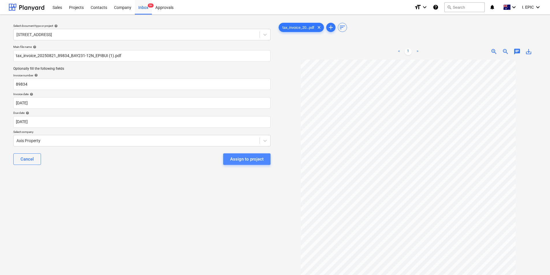
click at [248, 160] on div "Assign to project" at bounding box center [246, 160] width 33 height 8
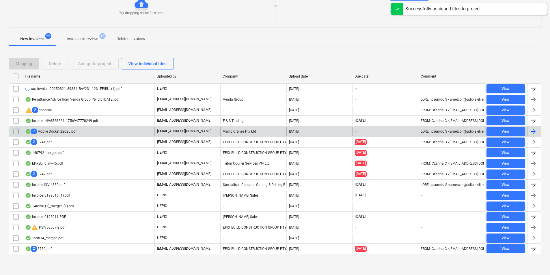
scroll to position [66, 0]
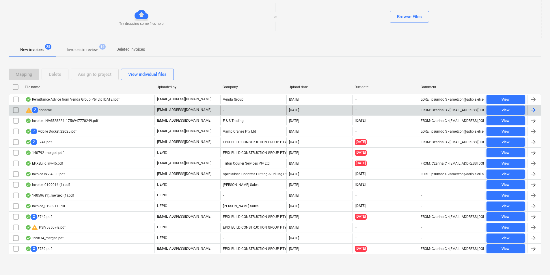
click at [117, 108] on div "warning 2 noname" at bounding box center [89, 110] width 132 height 9
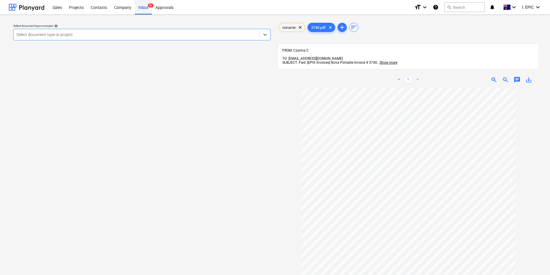
drag, startPoint x: 146, startPoint y: 7, endPoint x: 147, endPoint y: 10, distance: 3.9
click at [146, 7] on div "Inbox 9+" at bounding box center [143, 7] width 17 height 15
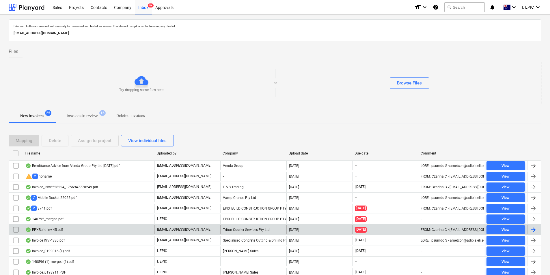
scroll to position [66, 0]
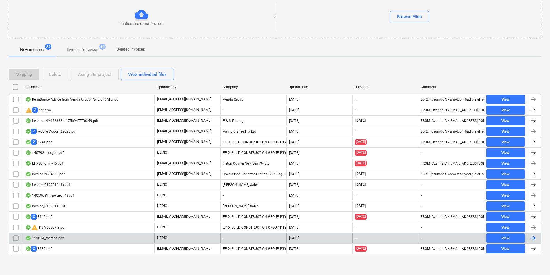
click at [101, 241] on div "159834_merged.pdf" at bounding box center [89, 238] width 132 height 9
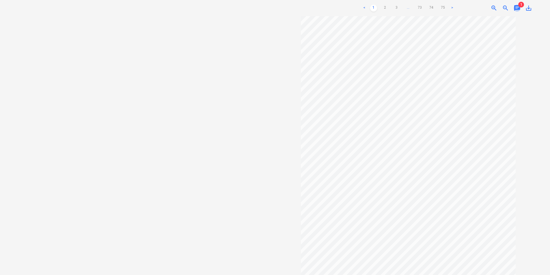
click at [516, 8] on span "chat" at bounding box center [516, 8] width 7 height 7
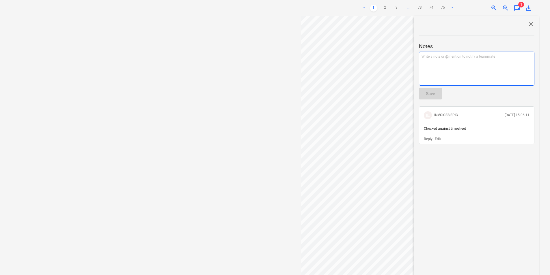
click at [438, 68] on div "Write a note or @mention to notify a teammate ﻿" at bounding box center [476, 69] width 115 height 34
click at [433, 90] on div "Save" at bounding box center [430, 94] width 9 height 8
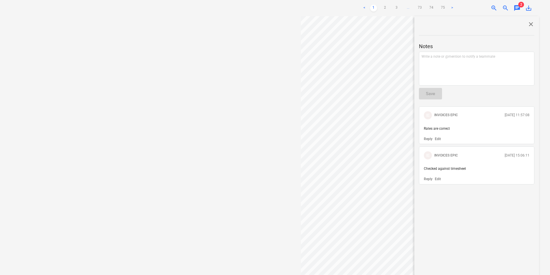
click at [530, 24] on span "close" at bounding box center [530, 24] width 7 height 7
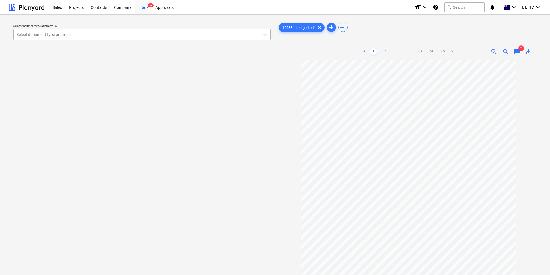
click at [262, 35] on icon at bounding box center [265, 35] width 6 height 6
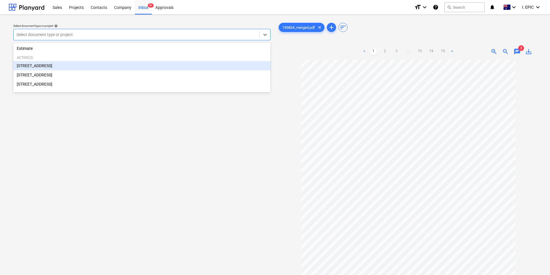
click at [111, 68] on div "76 Beach Rd, Sandringham" at bounding box center [141, 65] width 257 height 9
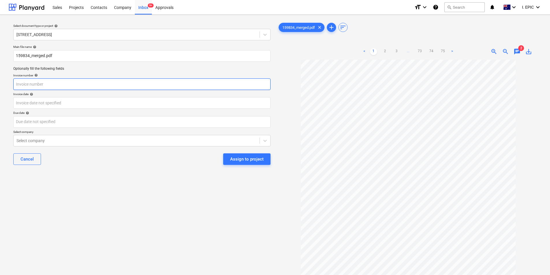
click at [130, 88] on input "text" at bounding box center [141, 84] width 257 height 12
type input "159834"
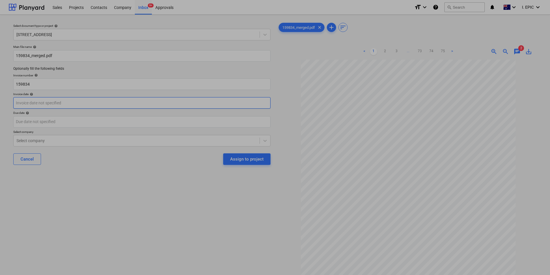
click at [104, 106] on body "Sales Projects Contacts Company Inbox 9+ Approvals format_size keyboard_arrow_d…" at bounding box center [275, 137] width 550 height 275
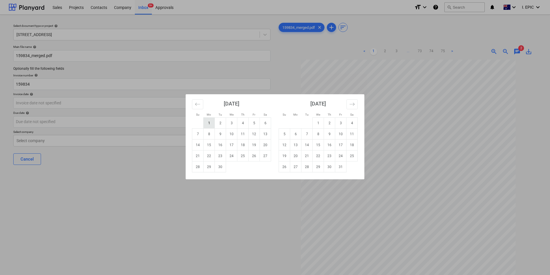
click at [209, 123] on td "1" at bounding box center [208, 123] width 11 height 11
type input "01 Sep 2025"
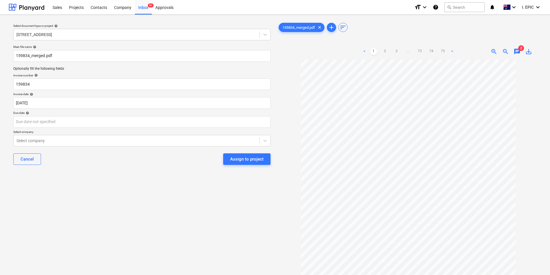
scroll to position [46, 0]
click at [396, 51] on link "3" at bounding box center [396, 51] width 7 height 7
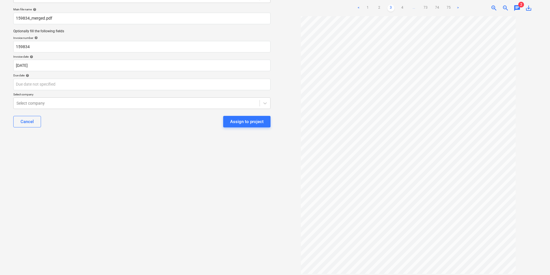
scroll to position [50, 0]
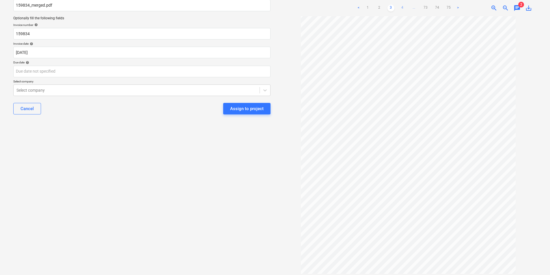
click at [401, 11] on link "4" at bounding box center [402, 8] width 7 height 7
click at [407, 8] on link "5" at bounding box center [408, 8] width 7 height 7
click at [416, 9] on link "6" at bounding box center [413, 8] width 7 height 7
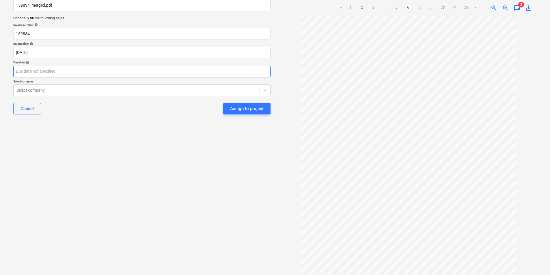
click at [26, 75] on body "Sales Projects Contacts Company Inbox 9+ Approvals format_size keyboard_arrow_d…" at bounding box center [275, 87] width 550 height 275
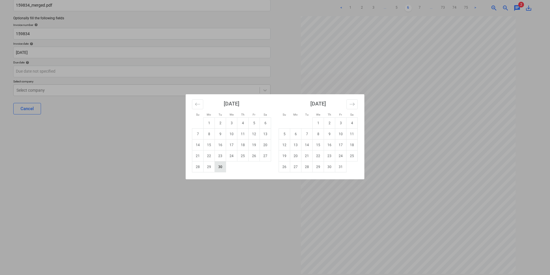
click at [215, 168] on td "30" at bounding box center [220, 167] width 11 height 11
type input "30 Sep 2025"
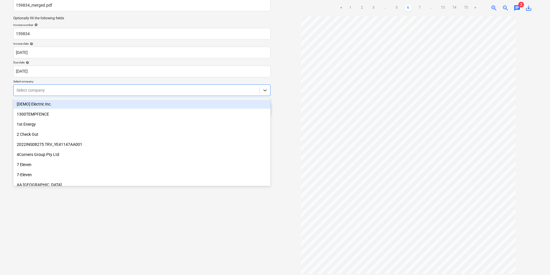
click at [146, 88] on div at bounding box center [136, 90] width 240 height 6
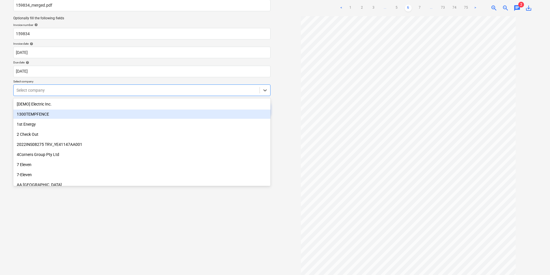
scroll to position [0, 0]
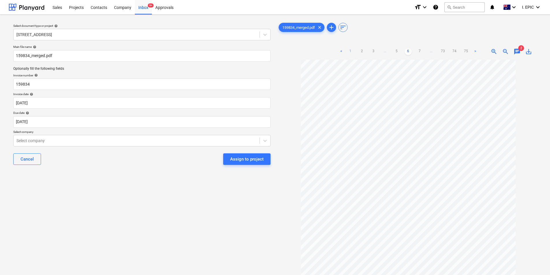
click at [350, 55] on link "1" at bounding box center [350, 51] width 7 height 7
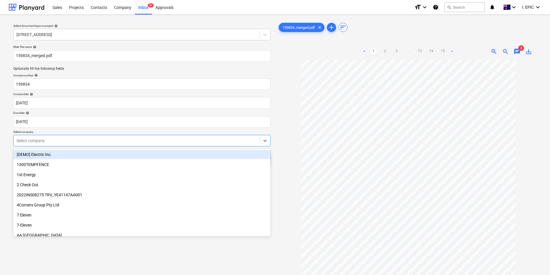
click at [133, 144] on div at bounding box center [136, 141] width 240 height 6
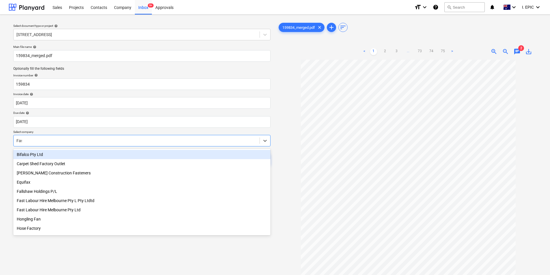
type input "Fast"
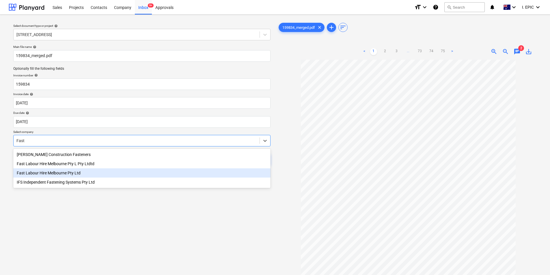
click at [117, 173] on div "Fast Labour Hire Melbourne Pty Ltd" at bounding box center [141, 173] width 257 height 9
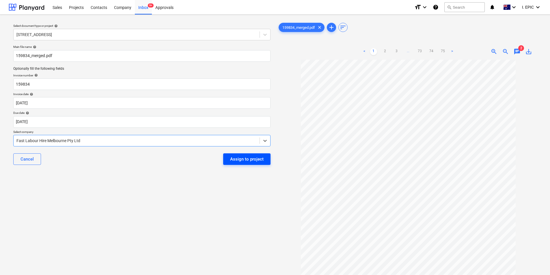
click at [251, 158] on div "Assign to project" at bounding box center [246, 160] width 33 height 8
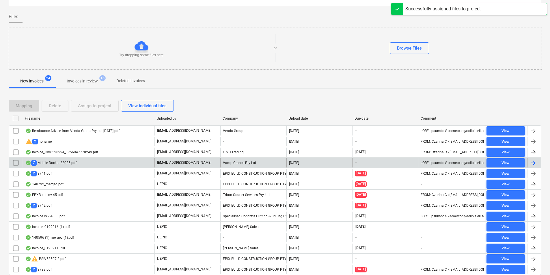
scroll to position [56, 0]
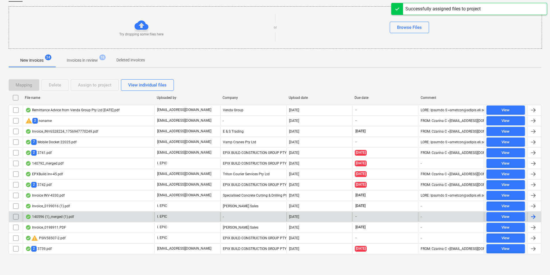
click at [79, 216] on div "140596 (1)_merged (1).pdf" at bounding box center [89, 216] width 132 height 9
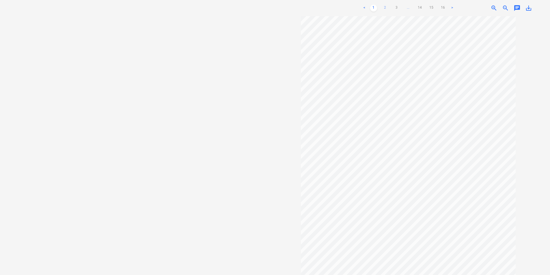
click at [386, 11] on link "2" at bounding box center [384, 8] width 7 height 7
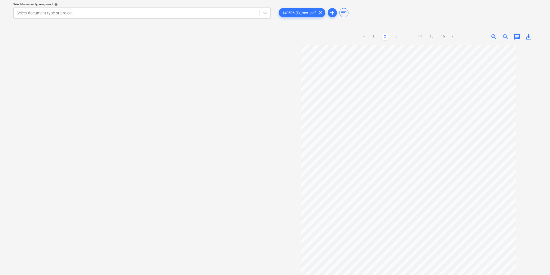
click at [393, 38] on link "3" at bounding box center [396, 36] width 7 height 7
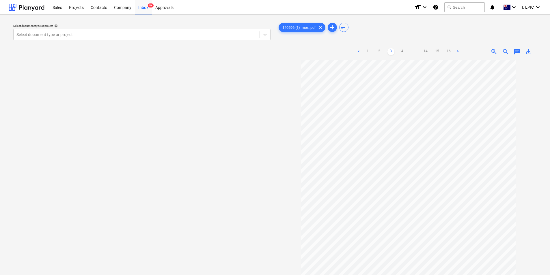
click at [517, 51] on span "chat" at bounding box center [516, 51] width 7 height 7
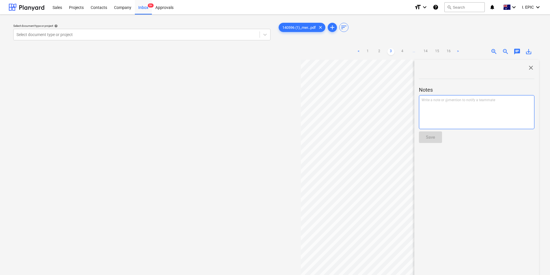
click at [478, 107] on div "Write a note or @mention to notify a teammate ﻿" at bounding box center [476, 112] width 115 height 34
click at [439, 134] on button "Save" at bounding box center [430, 138] width 23 height 12
click at [366, 51] on link "1" at bounding box center [367, 51] width 7 height 7
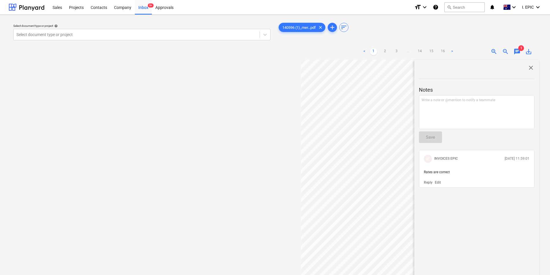
click at [527, 64] on span "close" at bounding box center [530, 67] width 7 height 7
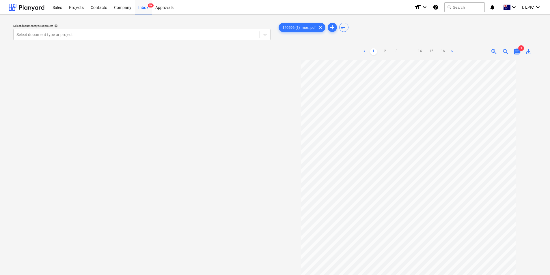
click at [516, 53] on span "chat" at bounding box center [516, 51] width 7 height 7
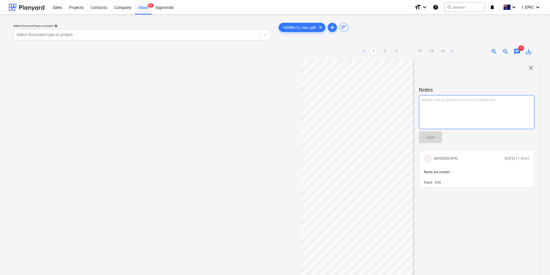
click at [449, 109] on div "Write a note or @mention to notify a teammate ﻿" at bounding box center [476, 112] width 115 height 34
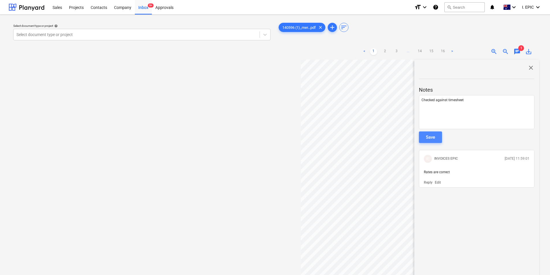
drag, startPoint x: 427, startPoint y: 139, endPoint x: 436, endPoint y: 136, distance: 9.1
click at [428, 138] on div "Save" at bounding box center [430, 138] width 9 height 8
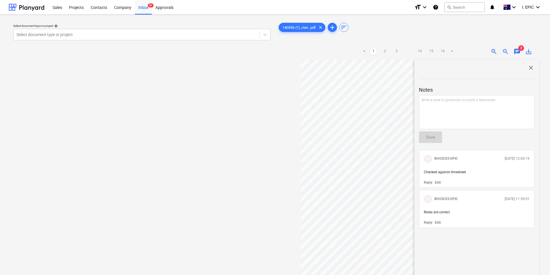
click at [527, 69] on span "close" at bounding box center [530, 67] width 7 height 7
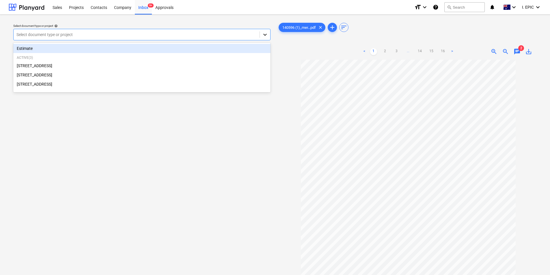
click at [262, 37] on icon at bounding box center [265, 35] width 6 height 6
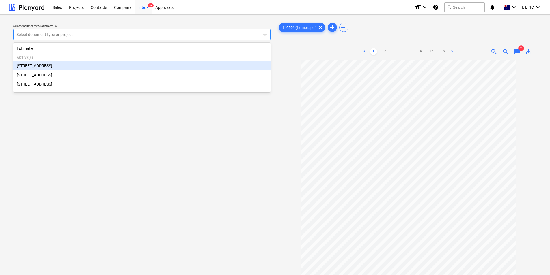
click at [131, 62] on div "76 Beach Rd, Sandringham" at bounding box center [141, 65] width 257 height 9
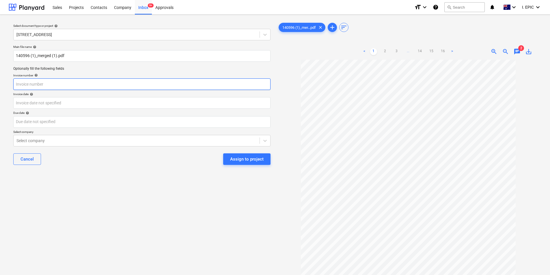
click at [62, 81] on input "text" at bounding box center [141, 84] width 257 height 12
type input "140596"
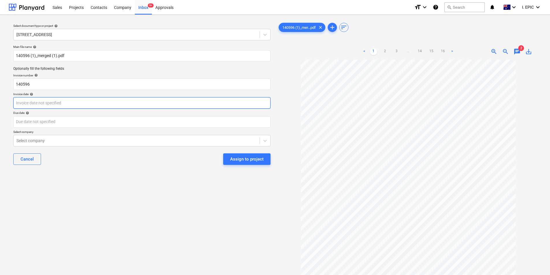
click at [64, 98] on body "Sales Projects Contacts Company Inbox 9+ Approvals format_size keyboard_arrow_d…" at bounding box center [275, 137] width 550 height 275
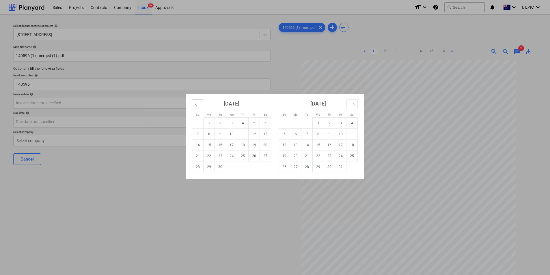
click at [194, 105] on button "Move backward to switch to the previous month." at bounding box center [197, 105] width 11 height 10
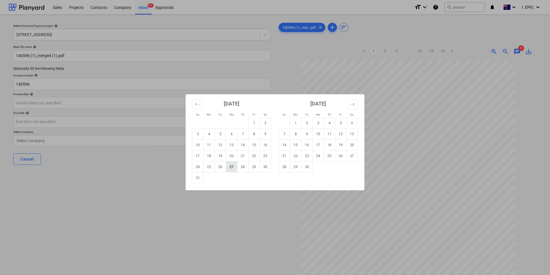
click at [233, 164] on td "27" at bounding box center [231, 167] width 11 height 11
type input "27 Aug 2025"
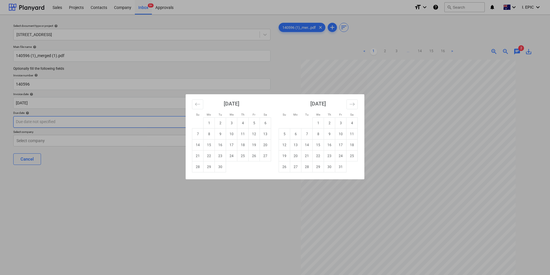
click at [129, 119] on body "Sales Projects Contacts Company Inbox 9+ Approvals format_size keyboard_arrow_d…" at bounding box center [275, 137] width 550 height 275
click at [251, 125] on td "5" at bounding box center [253, 123] width 11 height 11
type input "05 Sep 2025"
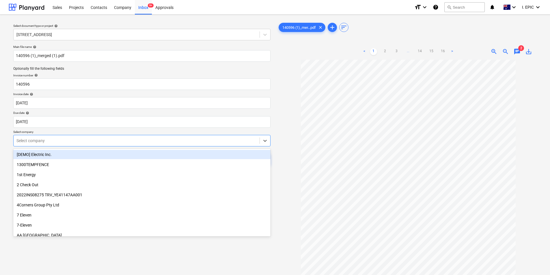
click at [112, 140] on div at bounding box center [136, 141] width 240 height 6
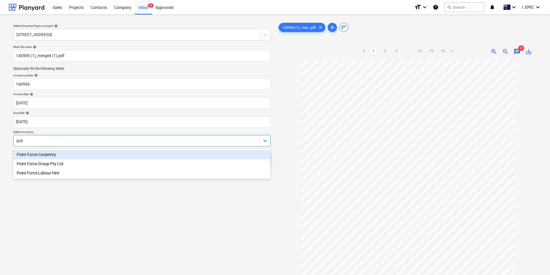
type input "point"
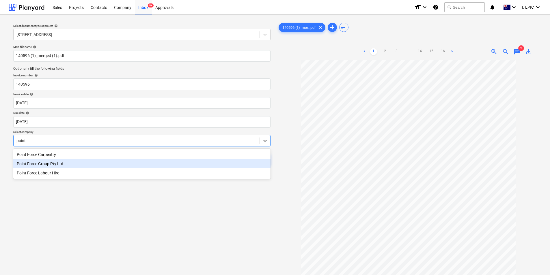
click at [89, 164] on div "Point Force Group Pty Ltd" at bounding box center [141, 163] width 257 height 9
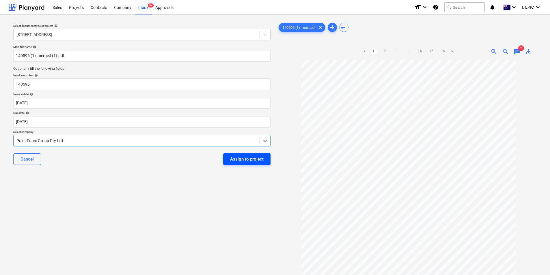
click at [236, 160] on div "Assign to project" at bounding box center [246, 160] width 33 height 8
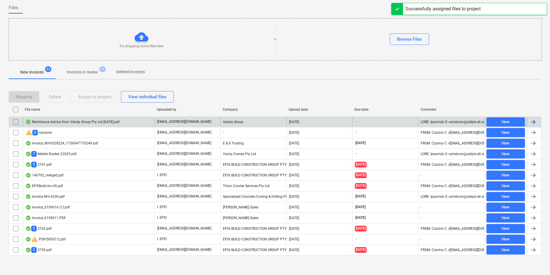
scroll to position [45, 0]
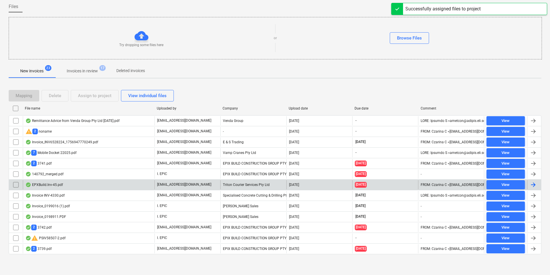
click at [89, 185] on div "EPXBuild.Inv-45.pdf" at bounding box center [89, 184] width 132 height 9
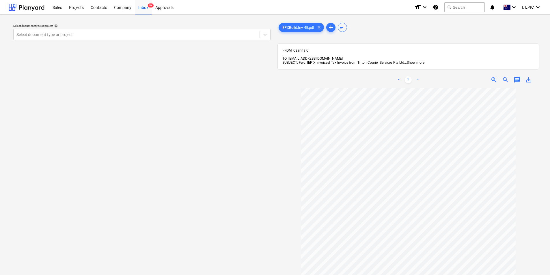
click at [514, 78] on span "chat" at bounding box center [516, 79] width 7 height 7
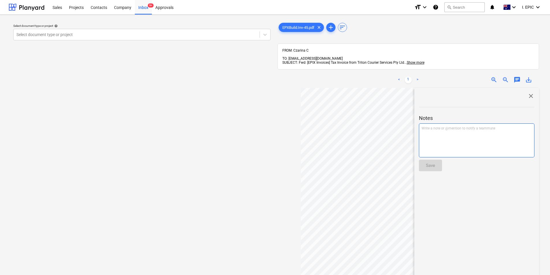
click at [480, 128] on div "Write a note or @mention to notify a teammate ﻿" at bounding box center [476, 140] width 115 height 34
click at [430, 162] on div "Save" at bounding box center [430, 166] width 9 height 8
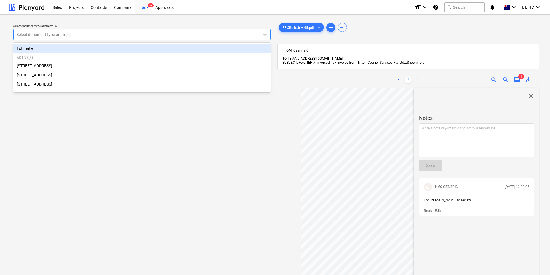
click at [261, 34] on div at bounding box center [265, 34] width 10 height 10
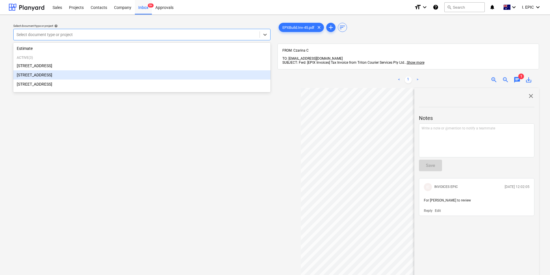
click at [140, 74] on div "248 Bay Rd, Sandringham" at bounding box center [141, 74] width 257 height 9
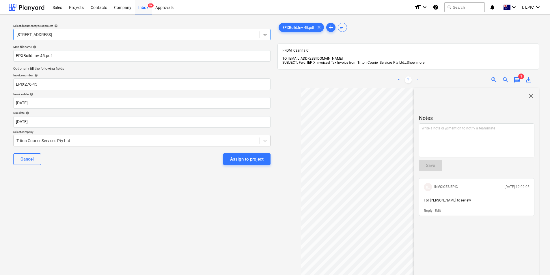
click at [530, 93] on span "close" at bounding box center [530, 96] width 7 height 7
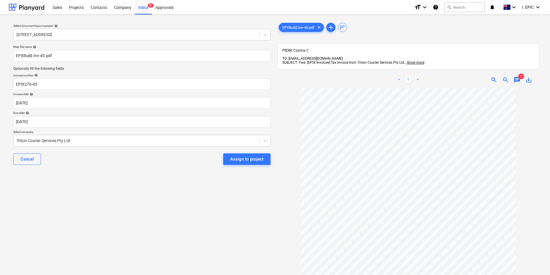
scroll to position [46, 0]
click at [146, 122] on body "Sales Projects Contacts Company Inbox 9+ Approvals format_size keyboard_arrow_d…" at bounding box center [275, 137] width 550 height 275
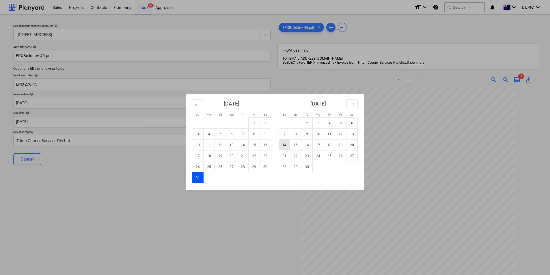
click at [282, 143] on td "14" at bounding box center [284, 145] width 11 height 11
type input "14 Sep 2025"
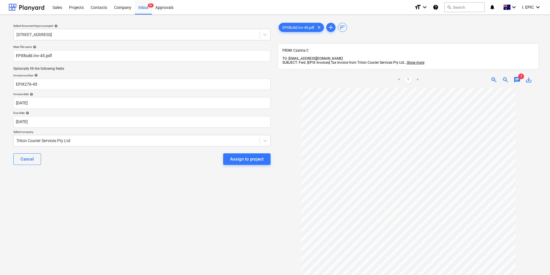
scroll to position [0, 0]
click at [242, 158] on div "Assign to project" at bounding box center [246, 160] width 33 height 8
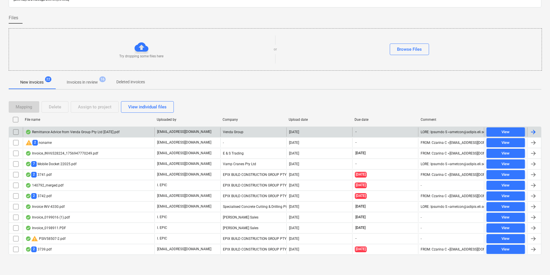
scroll to position [34, 0]
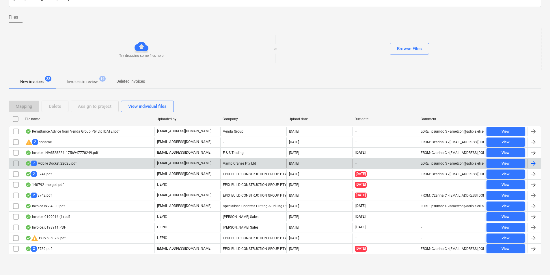
click at [86, 162] on div "7 Mobile Docket 22025.pdf" at bounding box center [89, 163] width 132 height 9
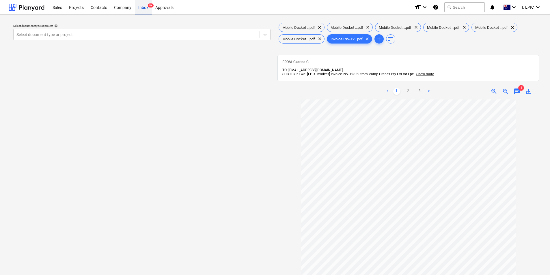
drag, startPoint x: 132, startPoint y: 12, endPoint x: 134, endPoint y: 9, distance: 3.5
click at [132, 12] on div "Company" at bounding box center [123, 7] width 24 height 15
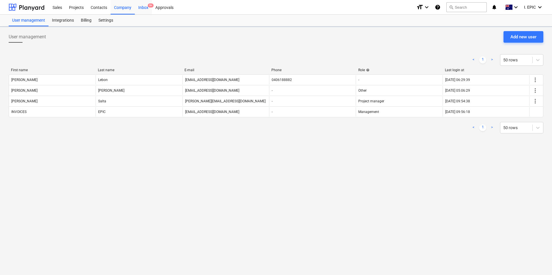
click at [138, 8] on div "Inbox 9+" at bounding box center [143, 7] width 17 height 15
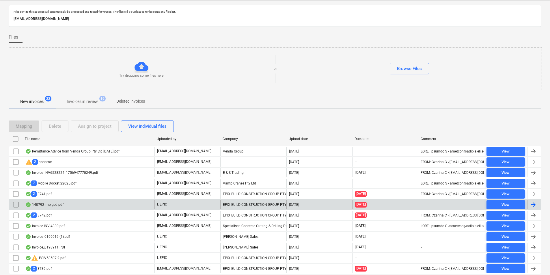
scroll to position [34, 0]
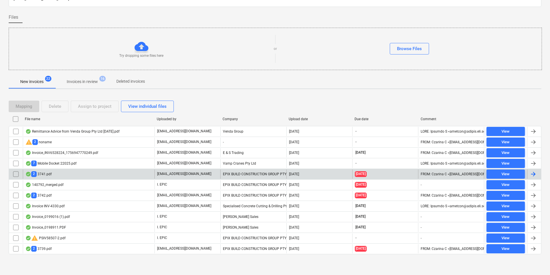
click at [147, 174] on div "2 3741.pdf" at bounding box center [89, 174] width 132 height 9
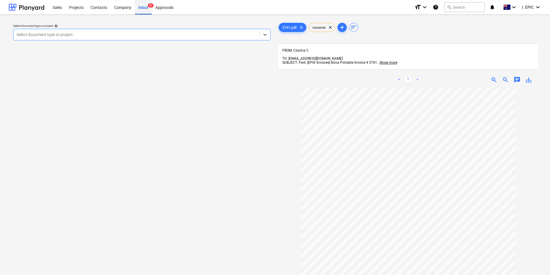
click at [145, 14] on div "Inbox 9+" at bounding box center [143, 7] width 17 height 15
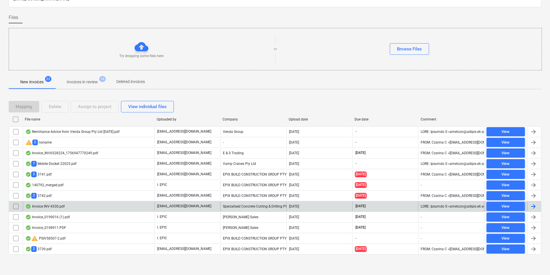
scroll to position [34, 0]
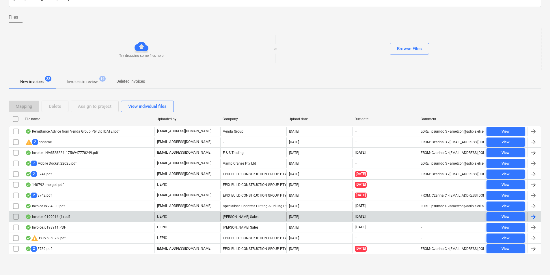
click at [95, 214] on div "Invoice_0199016 (1).pdf" at bounding box center [89, 216] width 132 height 9
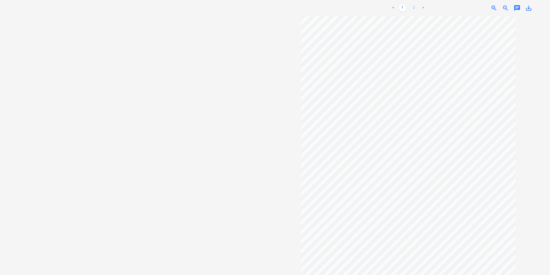
click at [410, 10] on link "2" at bounding box center [413, 8] width 7 height 7
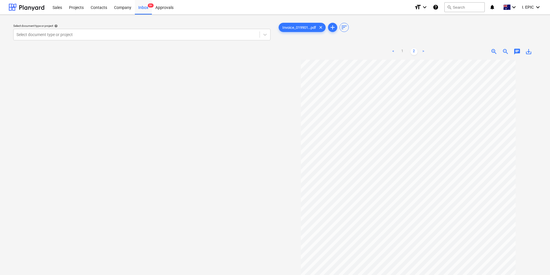
click at [400, 48] on div "< 1 2 >" at bounding box center [408, 52] width 84 height 16
click at [399, 53] on link "1" at bounding box center [402, 51] width 7 height 7
click at [515, 53] on span "chat" at bounding box center [516, 51] width 7 height 7
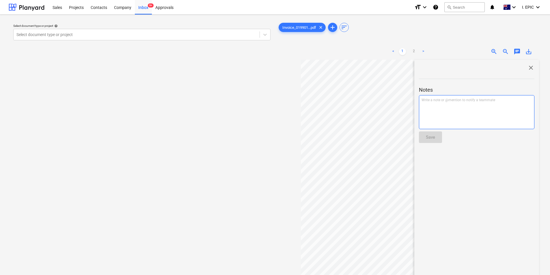
drag, startPoint x: 470, startPoint y: 114, endPoint x: 461, endPoint y: 114, distance: 9.8
click at [469, 114] on div "Write a note or @mention to notify a teammate ﻿" at bounding box center [476, 112] width 115 height 34
click at [432, 138] on div "Save" at bounding box center [430, 138] width 9 height 8
click at [530, 67] on span "close" at bounding box center [530, 67] width 7 height 7
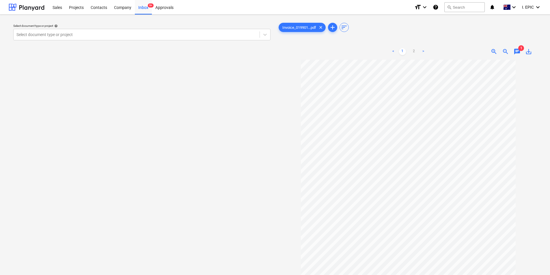
click at [422, 53] on link ">" at bounding box center [423, 51] width 7 height 7
click at [391, 54] on link "<" at bounding box center [393, 51] width 7 height 7
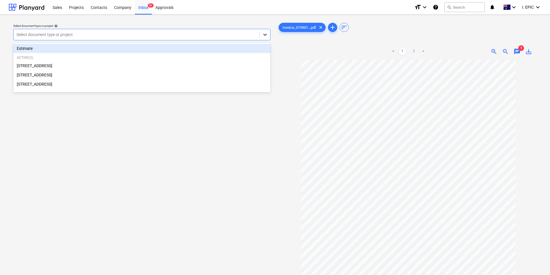
click at [265, 36] on icon at bounding box center [265, 35] width 6 height 6
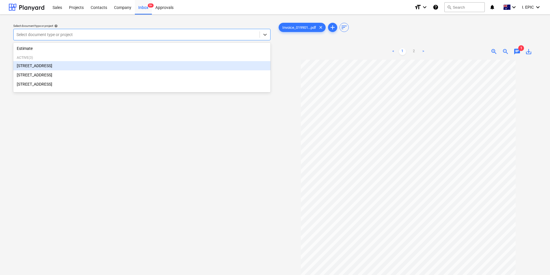
click at [135, 65] on div "76 Beach Rd, Sandringham" at bounding box center [141, 65] width 257 height 9
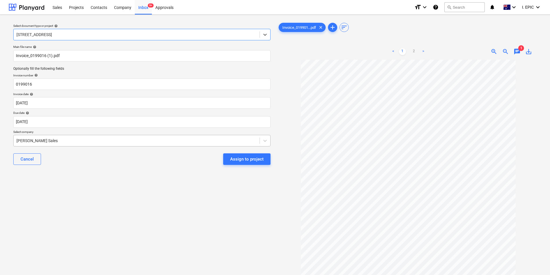
click at [211, 142] on div at bounding box center [136, 141] width 240 height 6
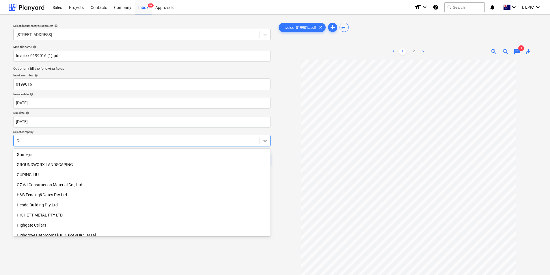
scroll to position [661, 0]
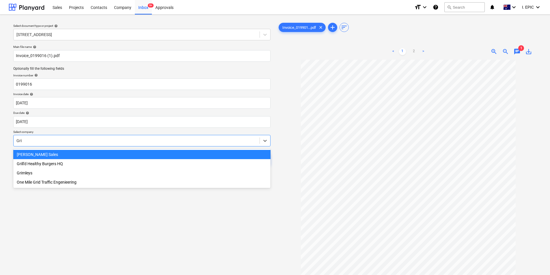
type input "Grim"
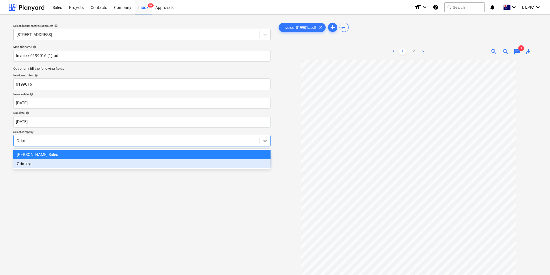
click at [118, 167] on div "Grimleys" at bounding box center [141, 163] width 257 height 9
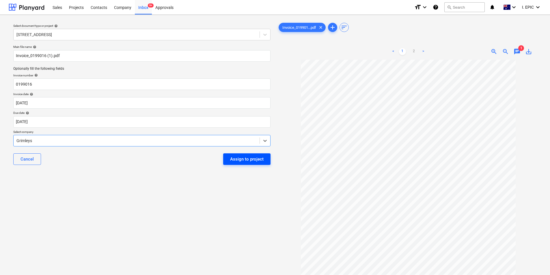
click at [240, 156] on div "Assign to project" at bounding box center [246, 160] width 33 height 8
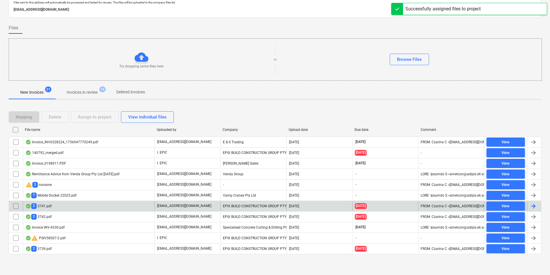
scroll to position [24, 0]
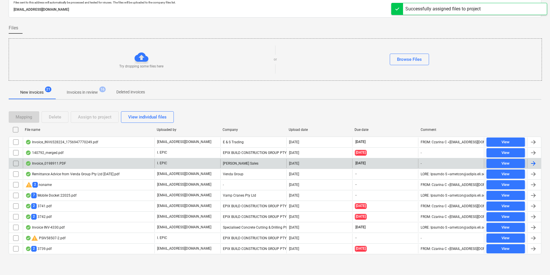
click at [139, 163] on div "Invoice_0198911.PDF" at bounding box center [89, 163] width 132 height 9
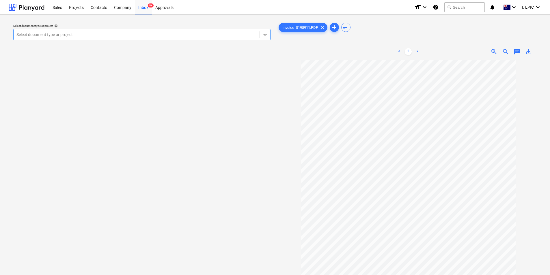
click at [417, 50] on link ">" at bounding box center [417, 51] width 7 height 7
click at [516, 50] on span "chat" at bounding box center [516, 51] width 7 height 7
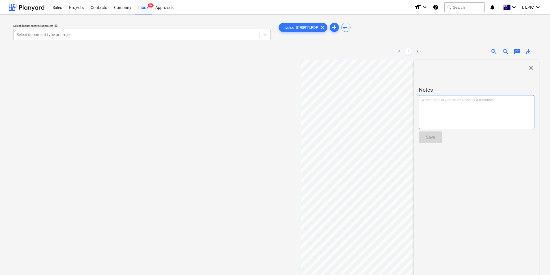
click at [467, 111] on div "Write a note or @mention to notify a teammate ﻿" at bounding box center [476, 112] width 115 height 34
click at [467, 111] on div "Can't attach the docket but I have checked this" at bounding box center [476, 112] width 115 height 34
click at [504, 102] on p "Can't attach the docket but I have checked this" at bounding box center [476, 100] width 110 height 5
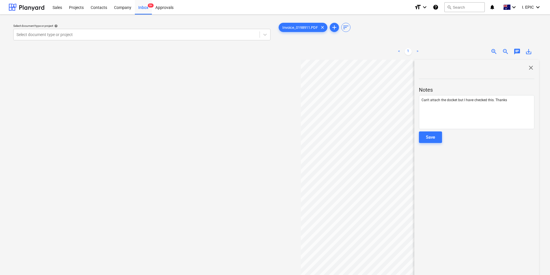
click at [436, 138] on button "Save" at bounding box center [430, 138] width 23 height 12
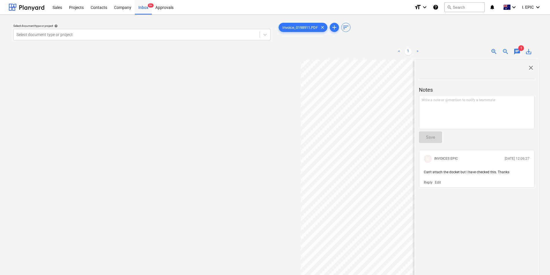
click at [530, 67] on span "close" at bounding box center [530, 67] width 7 height 7
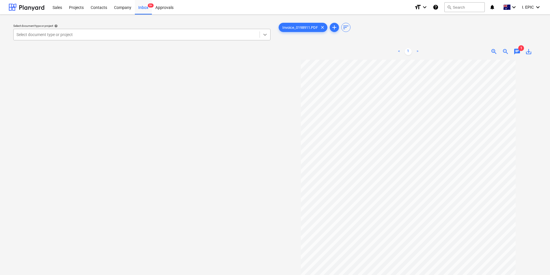
click at [263, 33] on icon at bounding box center [265, 35] width 6 height 6
click at [333, 31] on button "add" at bounding box center [334, 27] width 9 height 9
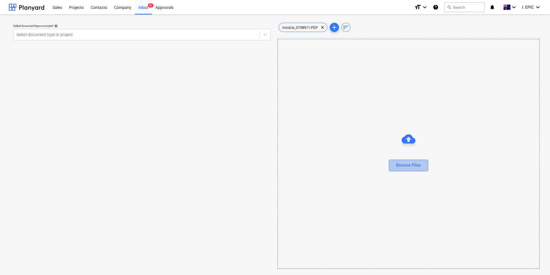
click at [397, 164] on div "Browse Files" at bounding box center [408, 166] width 25 height 8
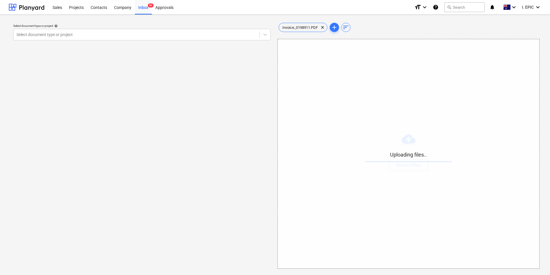
scroll to position [1, 0]
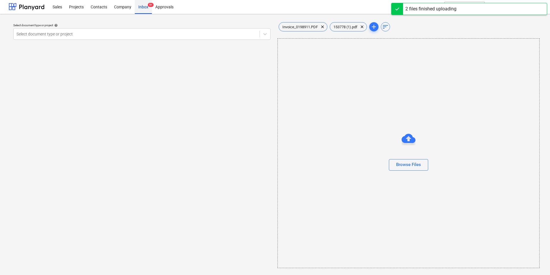
click at [143, 5] on div "Inbox 9+" at bounding box center [143, 6] width 17 height 15
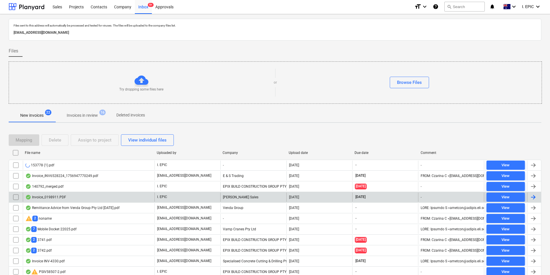
click at [116, 198] on div "Invoice_0198911.PDF" at bounding box center [89, 197] width 132 height 9
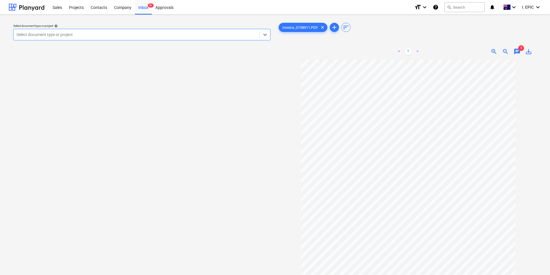
scroll to position [46, 0]
click at [519, 54] on span "chat" at bounding box center [516, 51] width 7 height 7
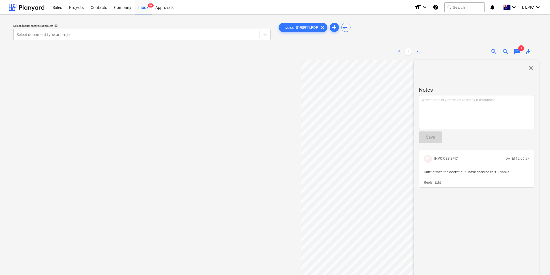
click at [531, 67] on span "close" at bounding box center [530, 67] width 7 height 7
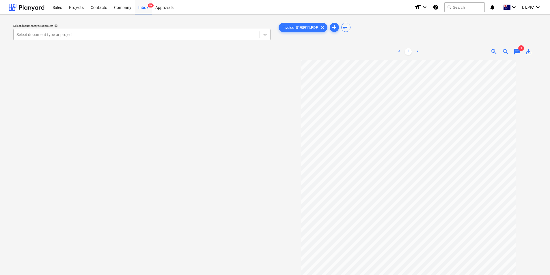
click at [262, 32] on icon at bounding box center [265, 35] width 6 height 6
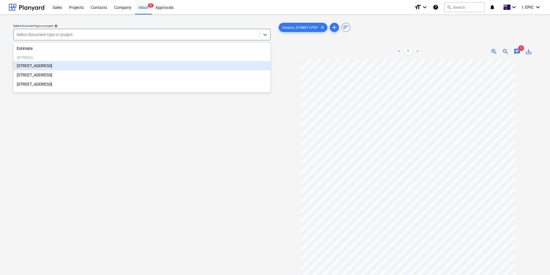
click at [131, 67] on div "76 Beach Rd, Sandringham" at bounding box center [141, 65] width 257 height 9
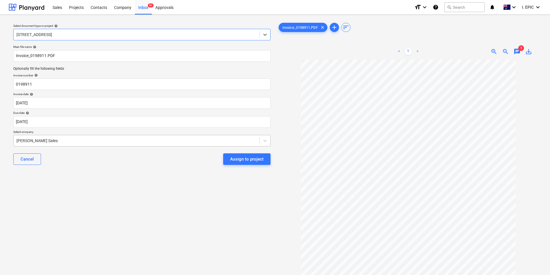
click at [89, 141] on div at bounding box center [136, 141] width 240 height 6
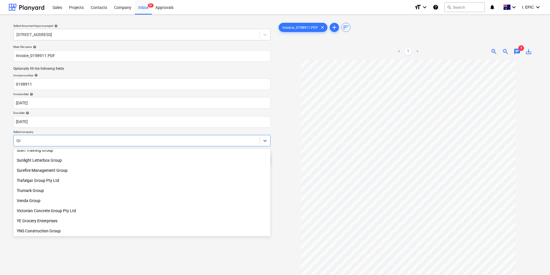
scroll to position [661, 0]
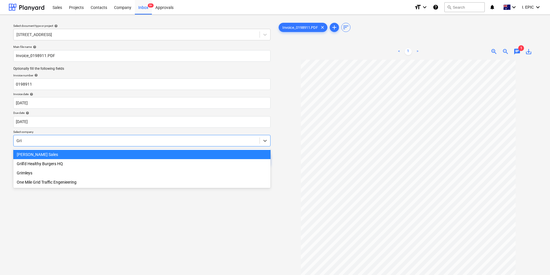
type input "Grim"
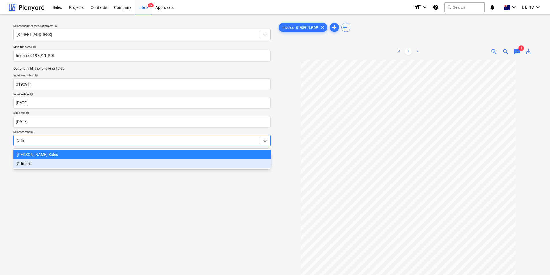
click at [83, 163] on div "Grimleys" at bounding box center [141, 163] width 257 height 9
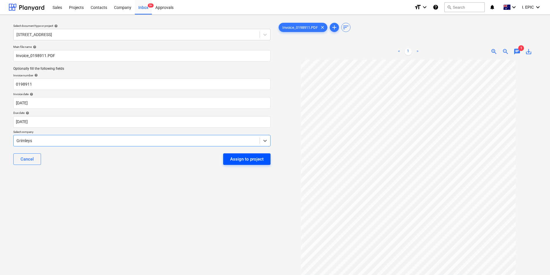
click at [249, 158] on div "Assign to project" at bounding box center [246, 160] width 33 height 8
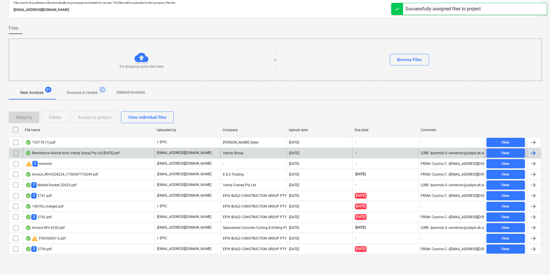
scroll to position [24, 0]
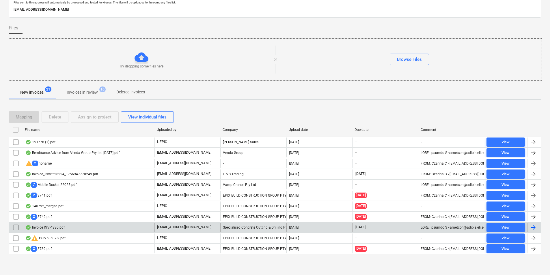
click at [144, 226] on div "Invoice INV-4330.pdf" at bounding box center [89, 227] width 132 height 9
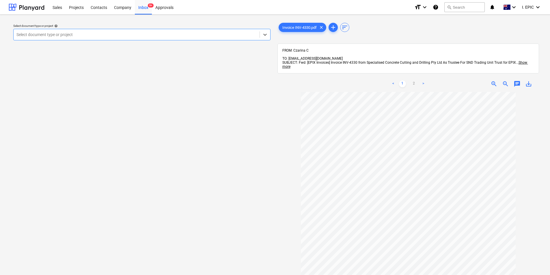
click at [516, 81] on span "chat" at bounding box center [516, 84] width 7 height 7
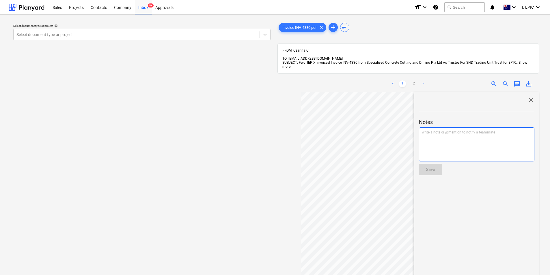
click at [469, 130] on div "Write a note or @mention to notify a teammate ﻿" at bounding box center [476, 145] width 115 height 34
drag, startPoint x: 457, startPoint y: 129, endPoint x: 418, endPoint y: 129, distance: 39.2
click at [418, 129] on div "close Notes Rates for the below are correct -E Save" at bounding box center [476, 226] width 125 height 268
click at [435, 135] on p "-E" at bounding box center [476, 137] width 110 height 5
click at [428, 140] on p "-" at bounding box center [476, 142] width 110 height 5
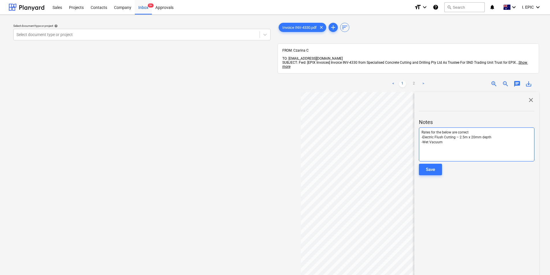
click at [429, 145] on p "﻿" at bounding box center [476, 147] width 110 height 5
click at [423, 149] on div "Rates for the below are correct -Electric Flush Cutting – 2.5m x 20mm depth -We…" at bounding box center [476, 145] width 115 height 34
click at [478, 145] on p "-Travel & Establishment" at bounding box center [476, 147] width 110 height 5
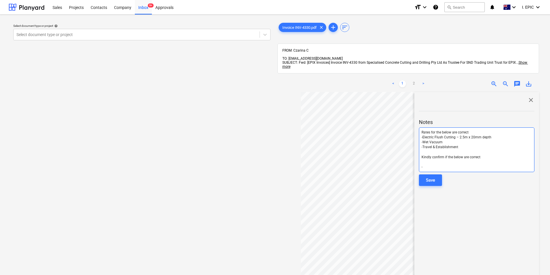
click at [435, 162] on div "Rates for the below are correct -Electric Flush Cutting – 2.5m x 20mm depth -We…" at bounding box center [476, 150] width 115 height 45
click at [519, 165] on p "-Petrol Hand Saw – 1m x 100mm depth = $23.60 (should be)" at bounding box center [476, 167] width 110 height 5
click at [519, 165] on p "-Petrol Hand Saw – 1m x 100mm depth = $23.60 (should be). Invoice ($26.00) is s…" at bounding box center [476, 172] width 110 height 15
click at [458, 170] on p "-Petrol Hand Saw – 1m x 100mm depth = $23.60 (should be). Invoice ($26.00) is s…" at bounding box center [476, 172] width 110 height 15
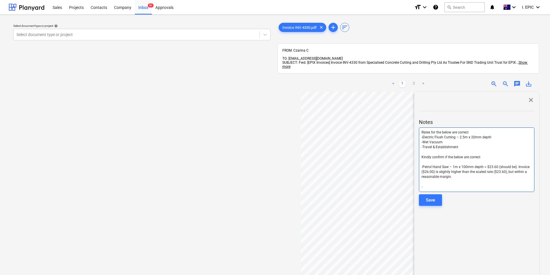
drag, startPoint x: 438, startPoint y: 177, endPoint x: 428, endPoint y: 177, distance: 10.1
click at [438, 185] on p "-" at bounding box center [476, 187] width 110 height 5
click at [424, 180] on p "﻿" at bounding box center [476, 182] width 110 height 5
click at [424, 180] on p "-" at bounding box center [476, 182] width 110 height 5
click at [430, 196] on div "Save" at bounding box center [430, 200] width 9 height 8
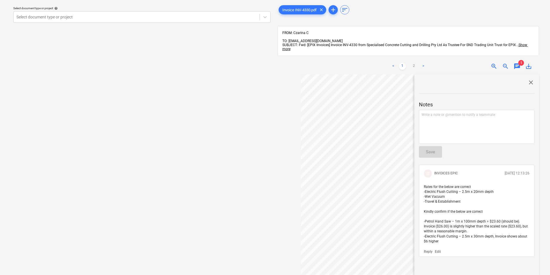
scroll to position [58, 0]
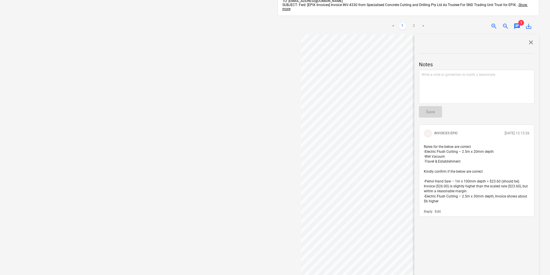
click at [527, 39] on span "close" at bounding box center [530, 42] width 7 height 7
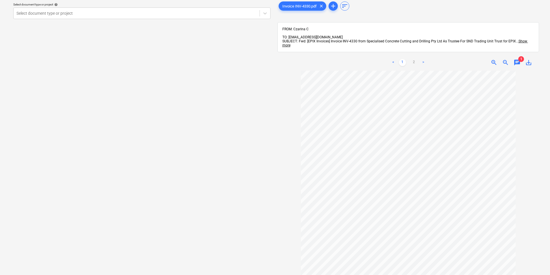
scroll to position [0, 0]
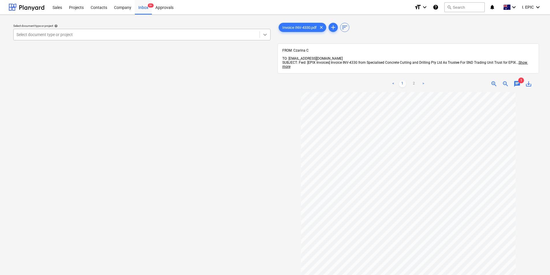
click at [263, 34] on icon at bounding box center [265, 35] width 6 height 6
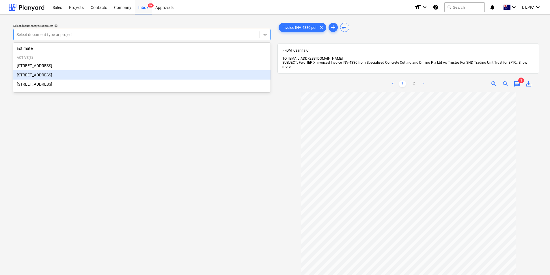
click at [90, 75] on div "248 Bay Rd, Sandringham" at bounding box center [141, 74] width 257 height 9
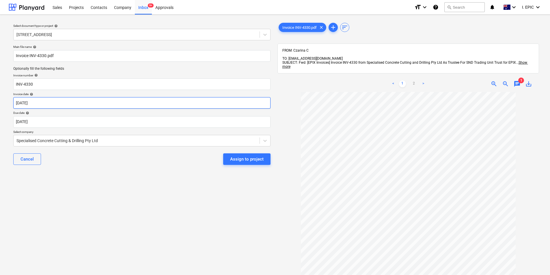
click at [142, 104] on body "Sales Projects Contacts Company Inbox 9+ Approvals format_size keyboard_arrow_d…" at bounding box center [275, 137] width 550 height 275
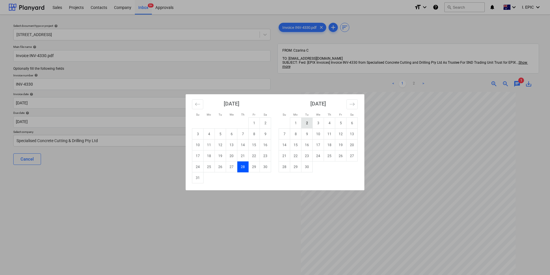
click at [310, 120] on td "2" at bounding box center [306, 123] width 11 height 11
type input "02 Sep 2025"
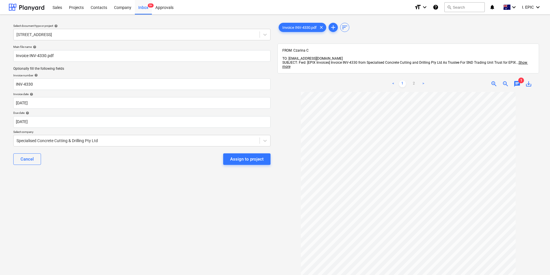
scroll to position [46, 0]
click at [236, 159] on div "Assign to project" at bounding box center [246, 160] width 33 height 8
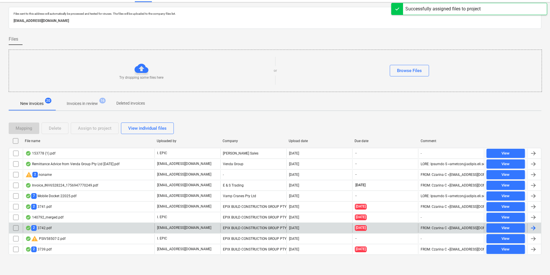
scroll to position [13, 0]
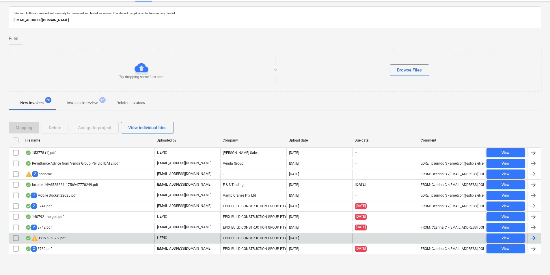
click at [96, 236] on div "warning PSIV58507-2.pdf" at bounding box center [89, 238] width 132 height 9
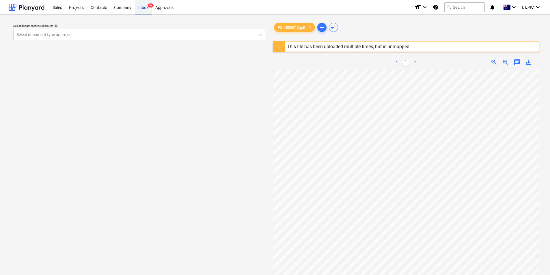
click at [145, 14] on div "Inbox 9+" at bounding box center [143, 7] width 17 height 15
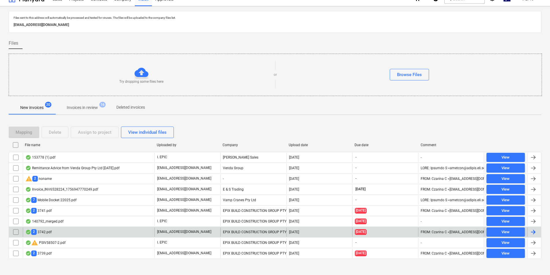
scroll to position [13, 0]
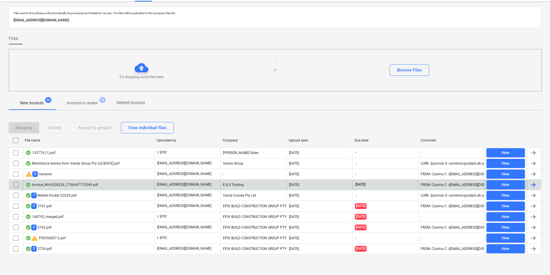
click at [64, 184] on div "Invoice_INV6528224_1756947770249.pdf" at bounding box center [61, 185] width 73 height 5
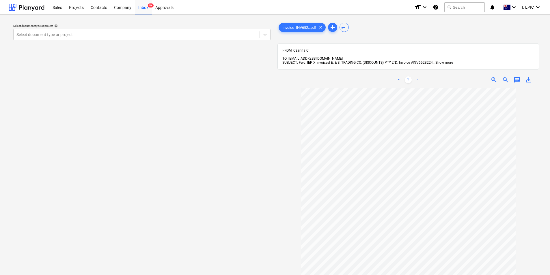
click at [513, 78] on span "chat" at bounding box center [516, 79] width 7 height 7
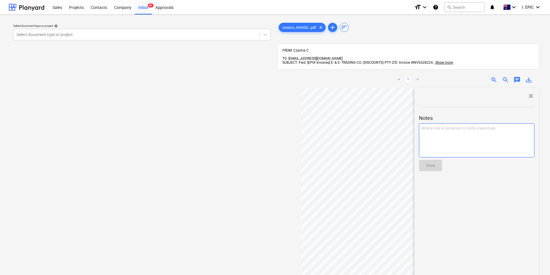
click at [488, 123] on div "Write a note or @mention to notify a teammate ﻿" at bounding box center [476, 140] width 115 height 34
click at [429, 165] on div "Save" at bounding box center [430, 166] width 9 height 8
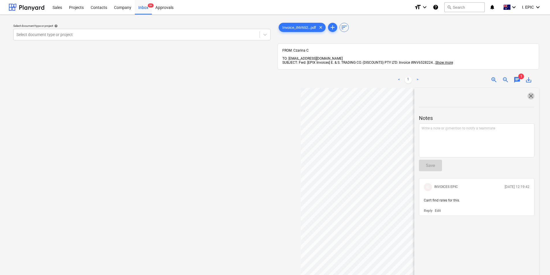
click at [531, 93] on span "close" at bounding box center [530, 96] width 7 height 7
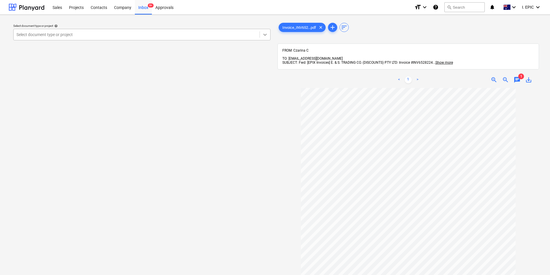
click at [263, 37] on icon at bounding box center [265, 35] width 6 height 6
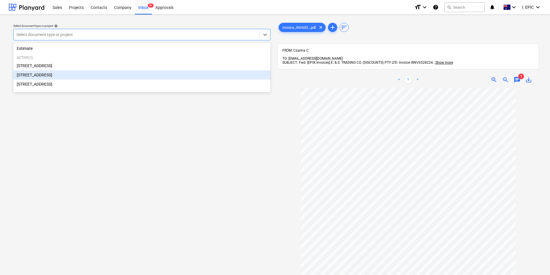
click at [142, 78] on div "248 Bay Rd, Sandringham" at bounding box center [141, 74] width 257 height 9
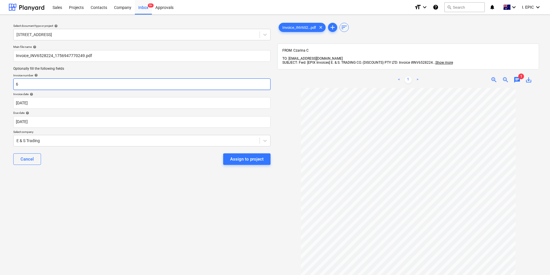
drag, startPoint x: 162, startPoint y: 85, endPoint x: 9, endPoint y: 84, distance: 153.2
click at [9, 84] on div "Select document type or project help 248 Bay Rd, Sandringham Main file name hel…" at bounding box center [142, 184] width 266 height 330
drag, startPoint x: 42, startPoint y: 84, endPoint x: 23, endPoint y: 85, distance: 19.1
click at [23, 85] on input "INV6528224" at bounding box center [141, 84] width 257 height 12
type input "INV6528224"
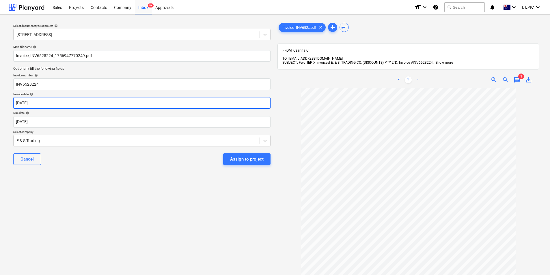
click at [108, 102] on body "Sales Projects Contacts Company Inbox 9+ Approvals format_size keyboard_arrow_d…" at bounding box center [275, 137] width 550 height 275
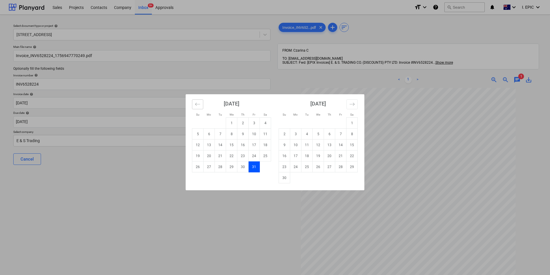
click at [201, 105] on button "Move backward to switch to the previous month." at bounding box center [197, 105] width 11 height 10
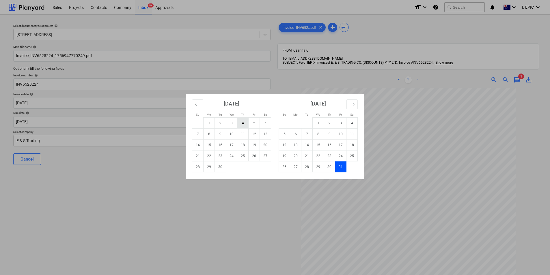
click at [242, 127] on td "4" at bounding box center [242, 123] width 11 height 11
type input "04 Sep 2025"
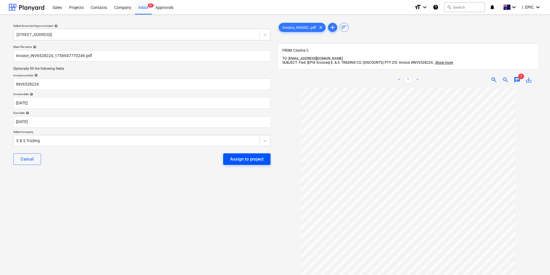
click at [234, 162] on div "Assign to project" at bounding box center [246, 160] width 33 height 8
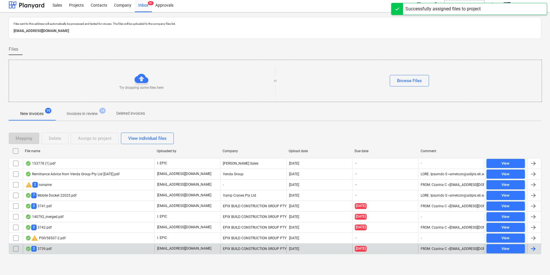
scroll to position [2, 0]
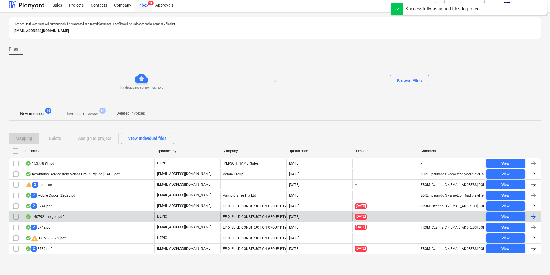
click at [78, 217] on div "140792_merged.pdf" at bounding box center [89, 216] width 132 height 9
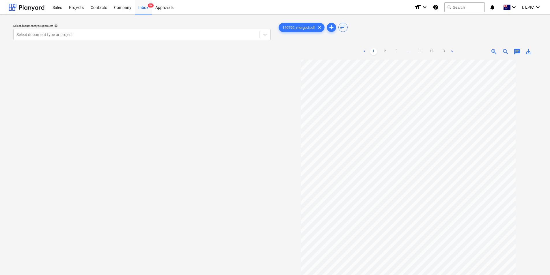
scroll to position [46, 0]
drag, startPoint x: 517, startPoint y: 52, endPoint x: 517, endPoint y: 57, distance: 4.9
click at [517, 52] on span "chat" at bounding box center [516, 51] width 7 height 7
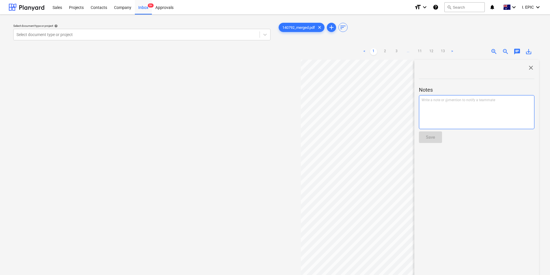
click at [465, 106] on div "Write a note or @mention to notify a teammate ﻿" at bounding box center [476, 112] width 115 height 34
click at [396, 109] on div "< 1 2 3 ... 11 12 13 > zoom_in zoom_out chat 0 save_alt close Notes Checked aga…" at bounding box center [408, 181] width 262 height 275
drag, startPoint x: 424, startPoint y: 141, endPoint x: 431, endPoint y: 126, distance: 16.9
click at [424, 141] on button "Save" at bounding box center [430, 138] width 23 height 12
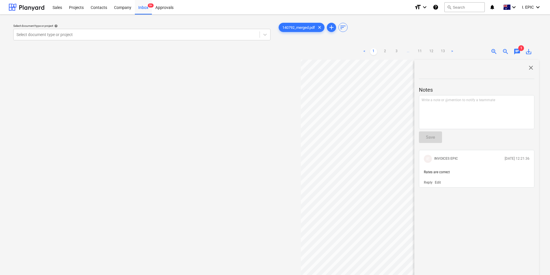
click at [524, 68] on div "close" at bounding box center [476, 67] width 115 height 7
click at [527, 67] on span "close" at bounding box center [530, 67] width 7 height 7
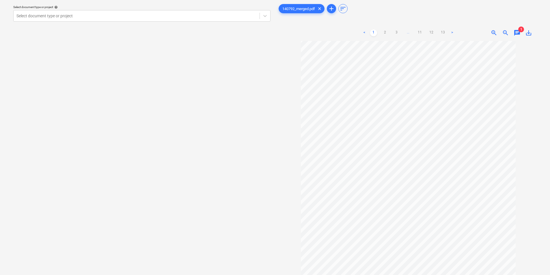
scroll to position [50, 0]
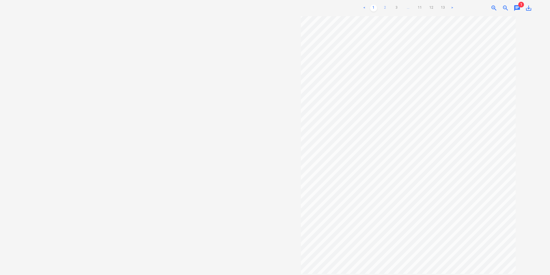
click at [384, 10] on link "2" at bounding box center [384, 8] width 7 height 7
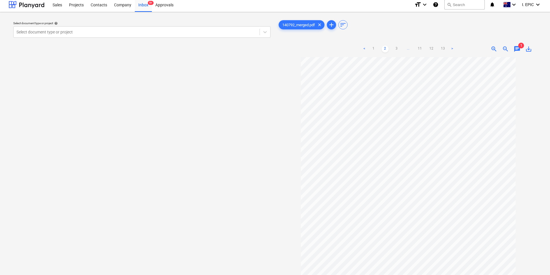
scroll to position [0, 0]
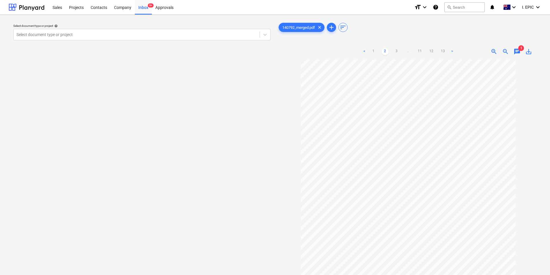
click at [515, 48] on span "chat" at bounding box center [516, 51] width 7 height 7
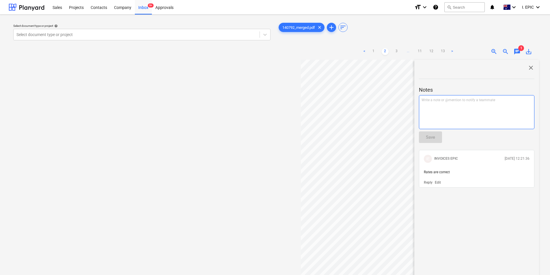
click at [450, 105] on div "Write a note or @mention to notify a teammate ﻿" at bounding box center [476, 112] width 115 height 34
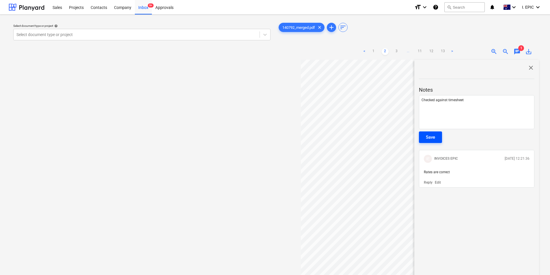
click at [437, 136] on button "Save" at bounding box center [430, 138] width 23 height 12
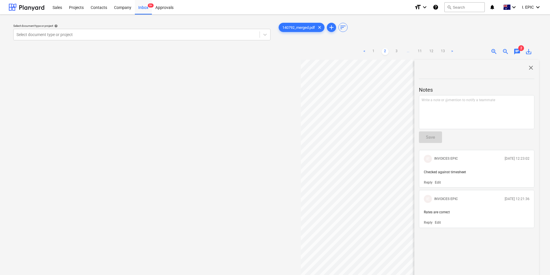
click at [529, 67] on span "close" at bounding box center [530, 67] width 7 height 7
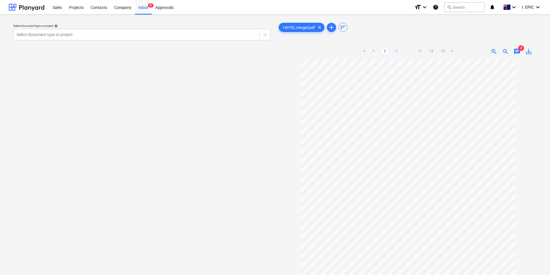
drag, startPoint x: 374, startPoint y: 50, endPoint x: 396, endPoint y: 52, distance: 22.3
click at [374, 50] on link "1" at bounding box center [373, 51] width 7 height 7
